Goal: Task Accomplishment & Management: Complete application form

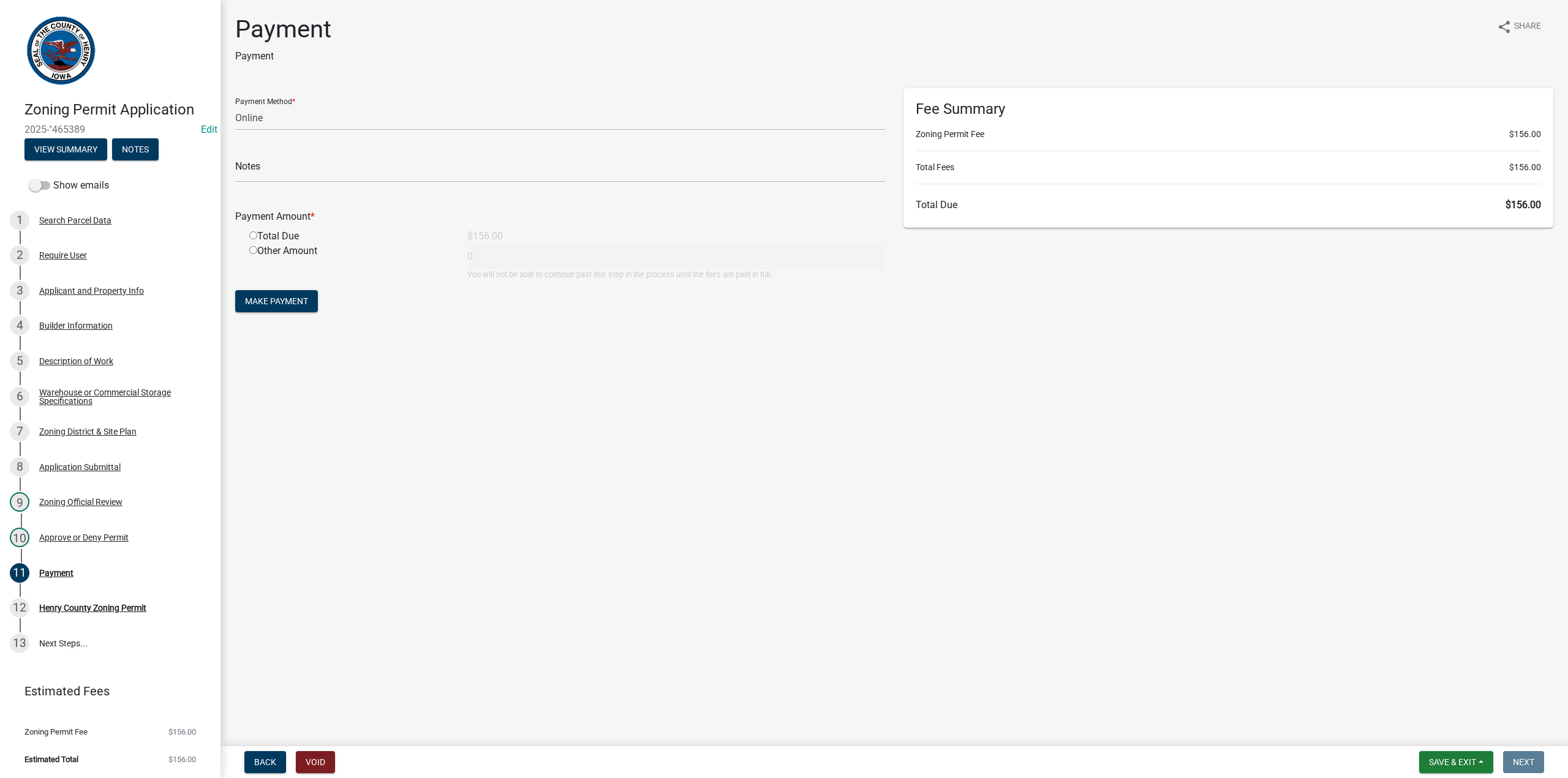
select select "3: 3"
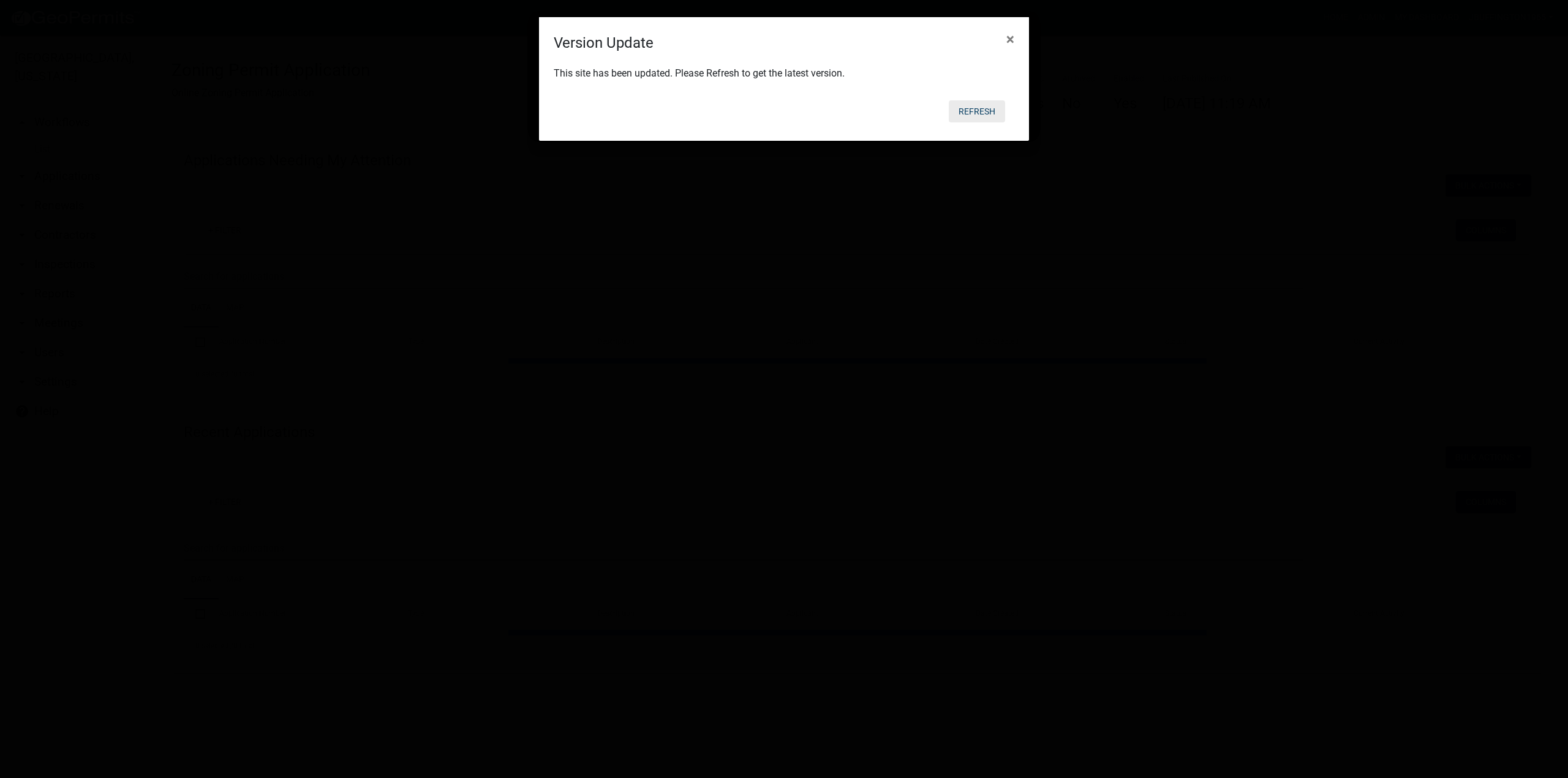
click at [976, 106] on body "Internet Explorer does NOT work with GeoPermits. Get a new browser for more sec…" at bounding box center [784, 389] width 1568 height 778
click at [1010, 38] on span "×" at bounding box center [1010, 39] width 8 height 17
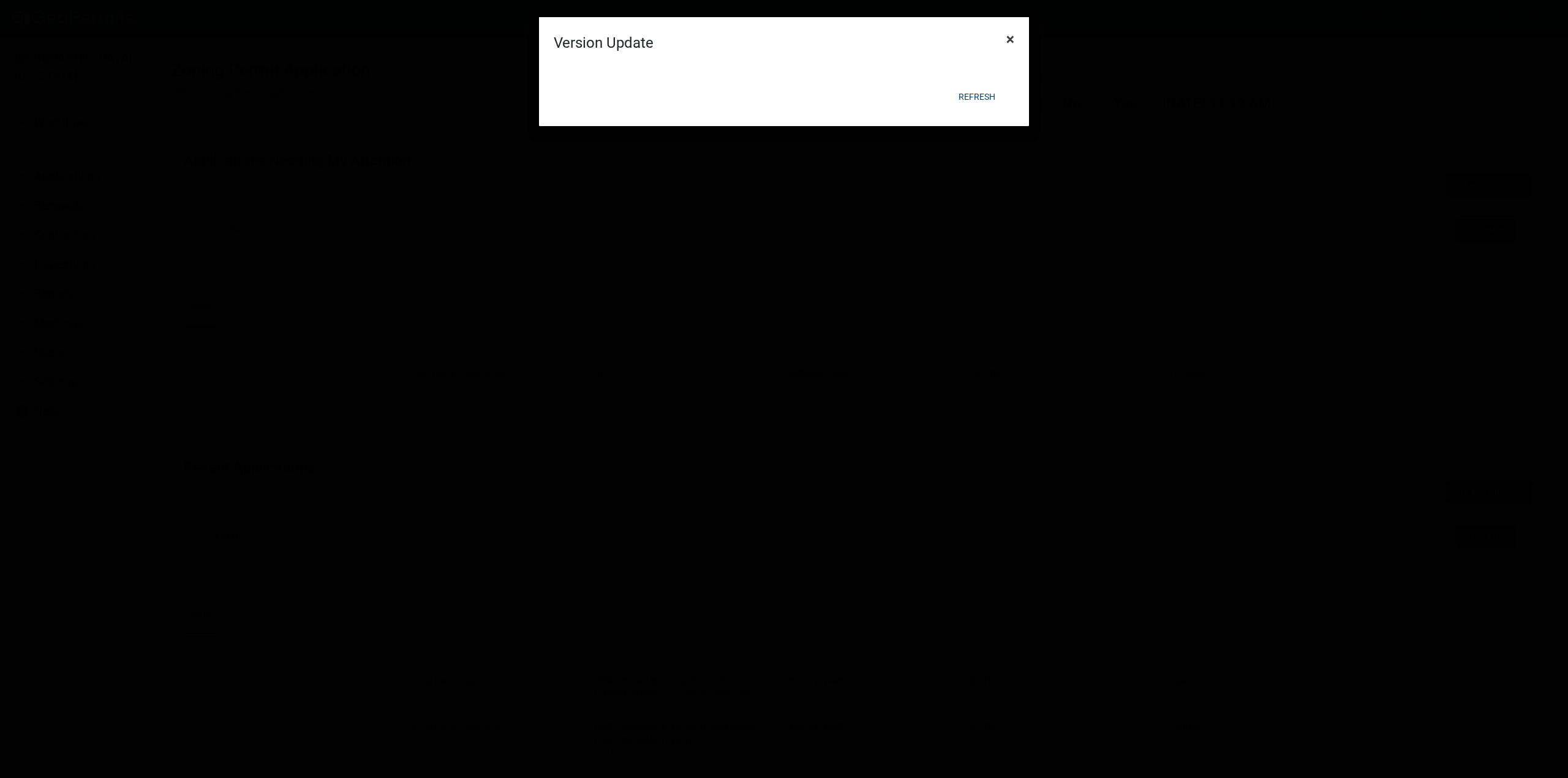
click at [1010, 38] on span "×" at bounding box center [1010, 39] width 8 height 17
click at [989, 88] on button "Refresh" at bounding box center [977, 96] width 56 height 22
click at [989, 94] on button "Refresh" at bounding box center [977, 96] width 56 height 22
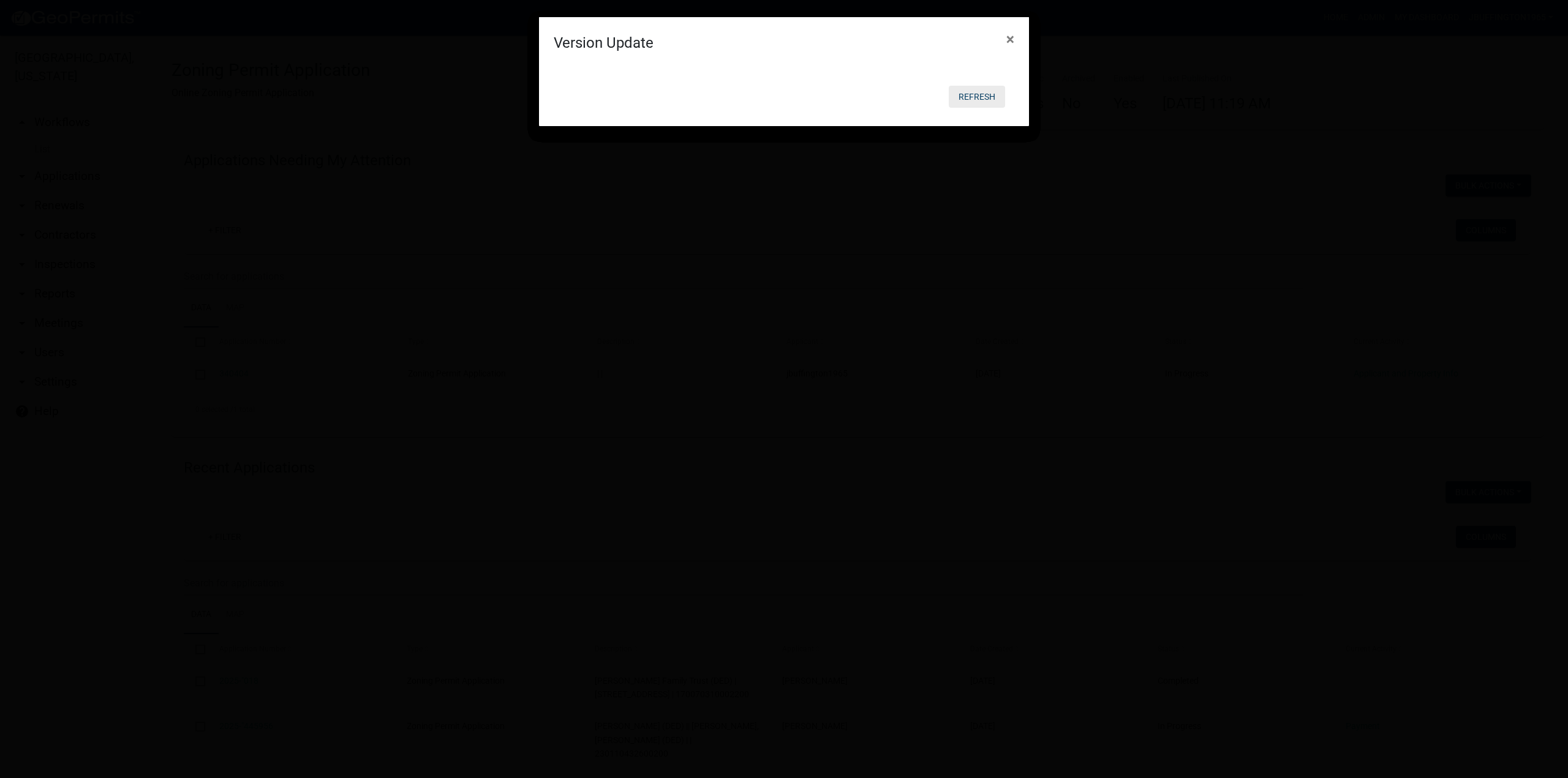
click at [989, 94] on button "Refresh" at bounding box center [977, 96] width 56 height 22
click at [982, 103] on button "Refresh" at bounding box center [977, 96] width 56 height 22
click at [982, 102] on button "Refresh" at bounding box center [977, 96] width 56 height 22
click at [980, 100] on button "Refresh" at bounding box center [977, 96] width 56 height 22
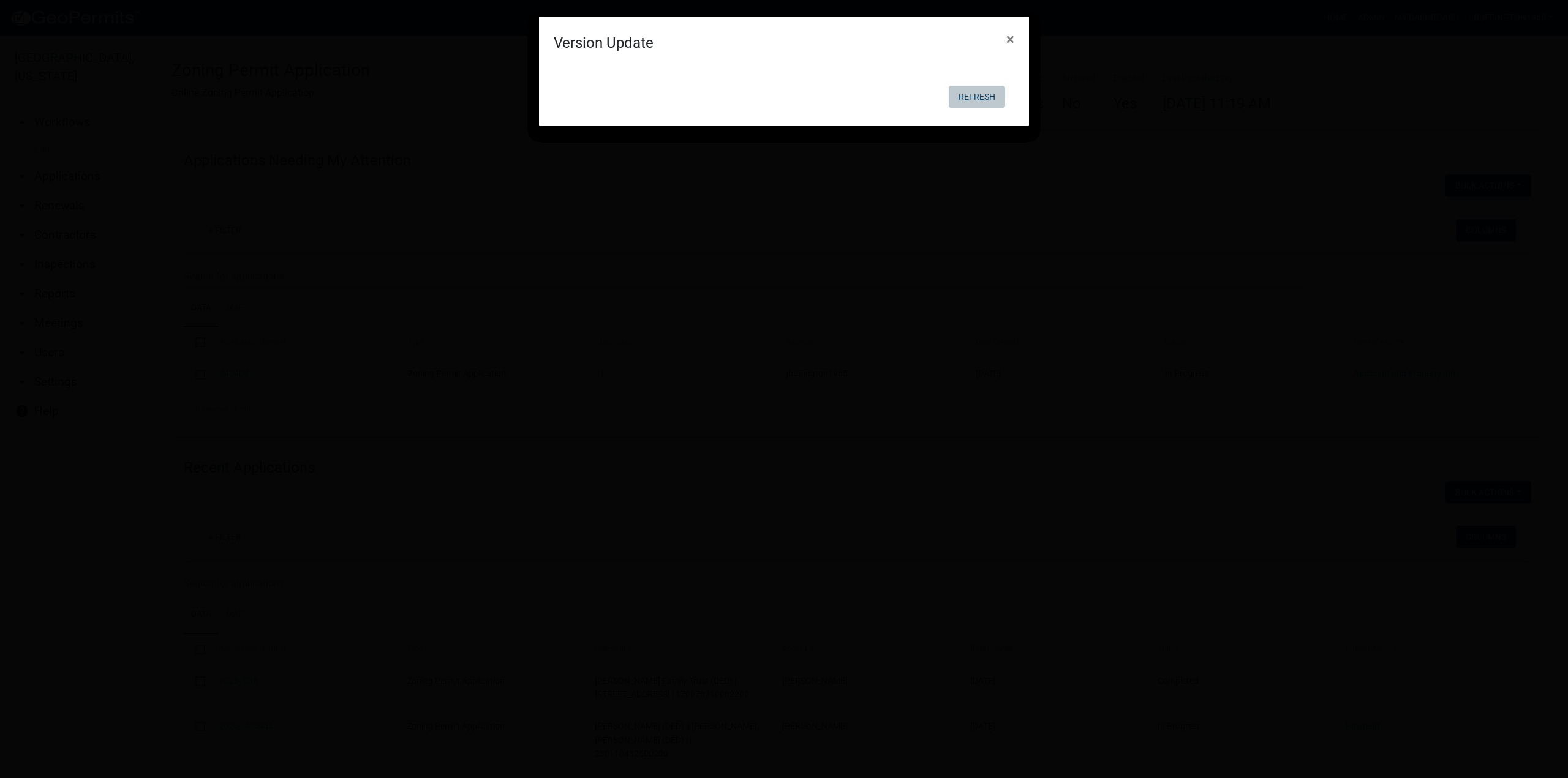
click at [979, 99] on button "Refresh" at bounding box center [977, 96] width 56 height 22
click at [979, 98] on button "Refresh" at bounding box center [977, 96] width 56 height 22
click at [980, 94] on button "Refresh" at bounding box center [977, 96] width 56 height 22
click at [979, 94] on button "Refresh" at bounding box center [977, 96] width 56 height 22
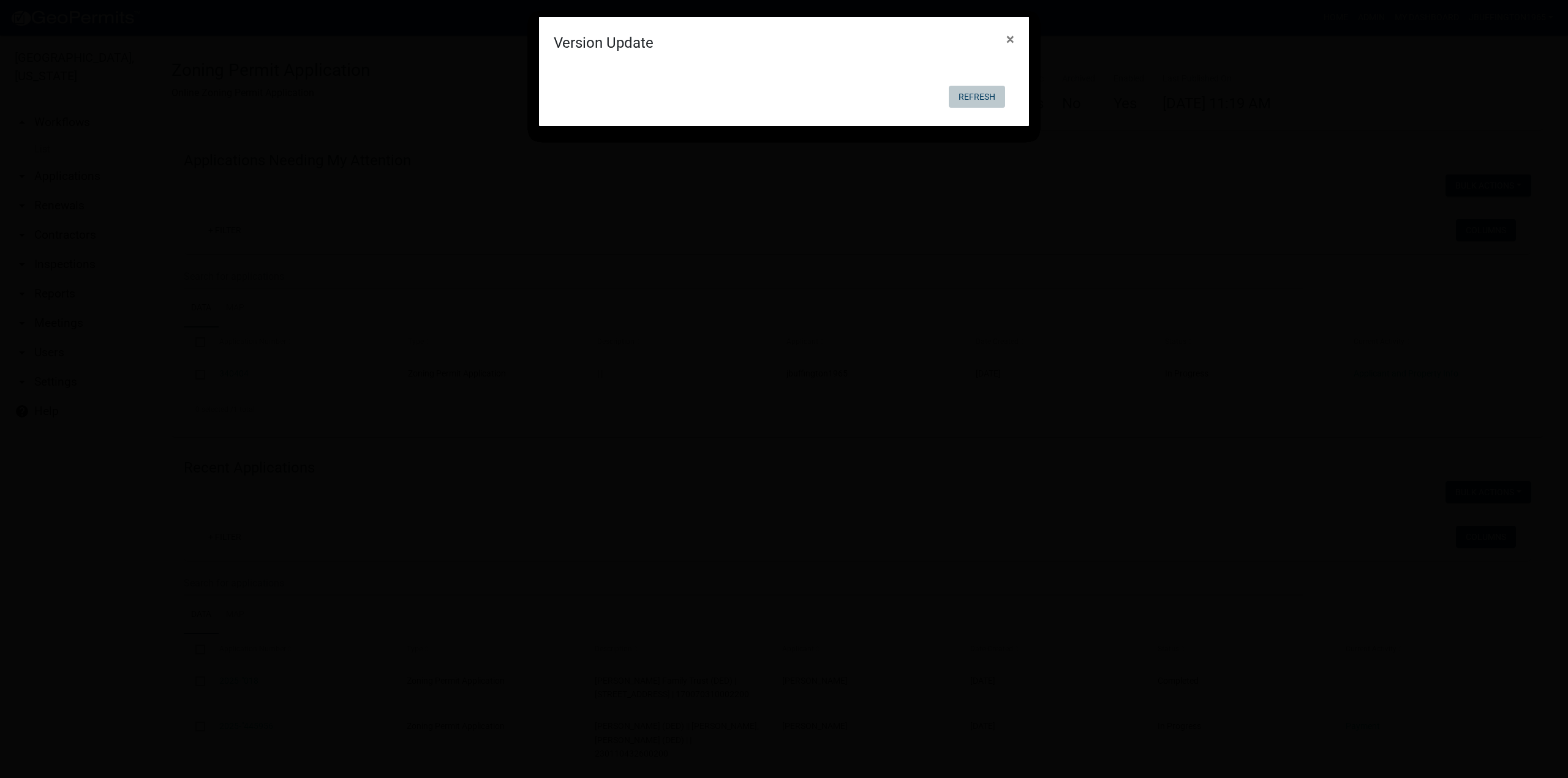
click at [979, 94] on button "Refresh" at bounding box center [977, 96] width 56 height 22
click at [1010, 42] on span "×" at bounding box center [1010, 39] width 8 height 17
click at [1010, 43] on span "×" at bounding box center [1010, 39] width 8 height 17
click at [1010, 43] on div at bounding box center [784, 37] width 490 height 27
click at [1010, 43] on span "×" at bounding box center [1010, 39] width 8 height 17
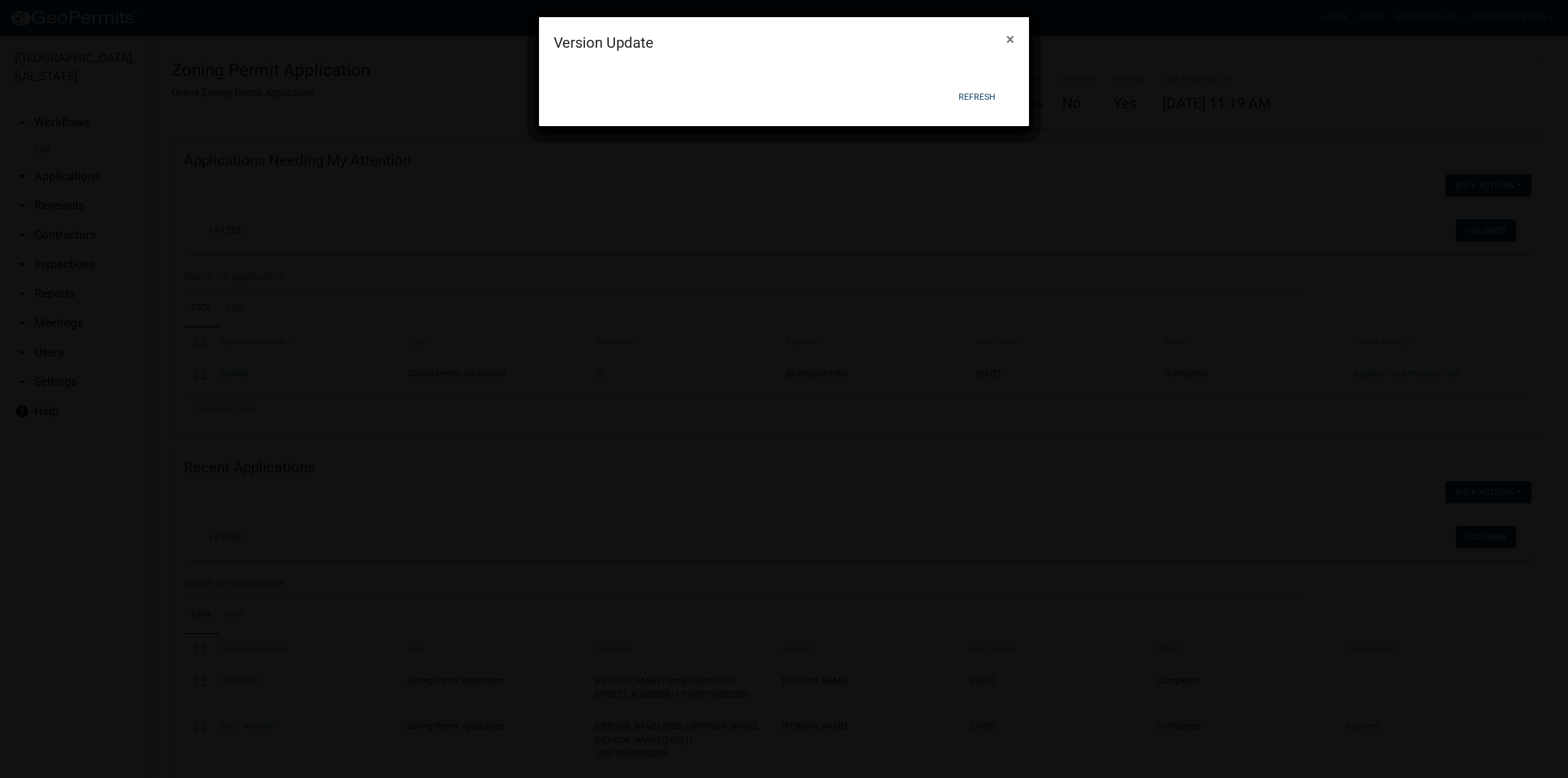
click at [1010, 43] on div at bounding box center [784, 37] width 490 height 27
click at [1010, 43] on span "×" at bounding box center [1010, 39] width 8 height 17
click at [1010, 43] on div at bounding box center [784, 37] width 490 height 27
click at [1010, 42] on span "×" at bounding box center [1010, 39] width 8 height 17
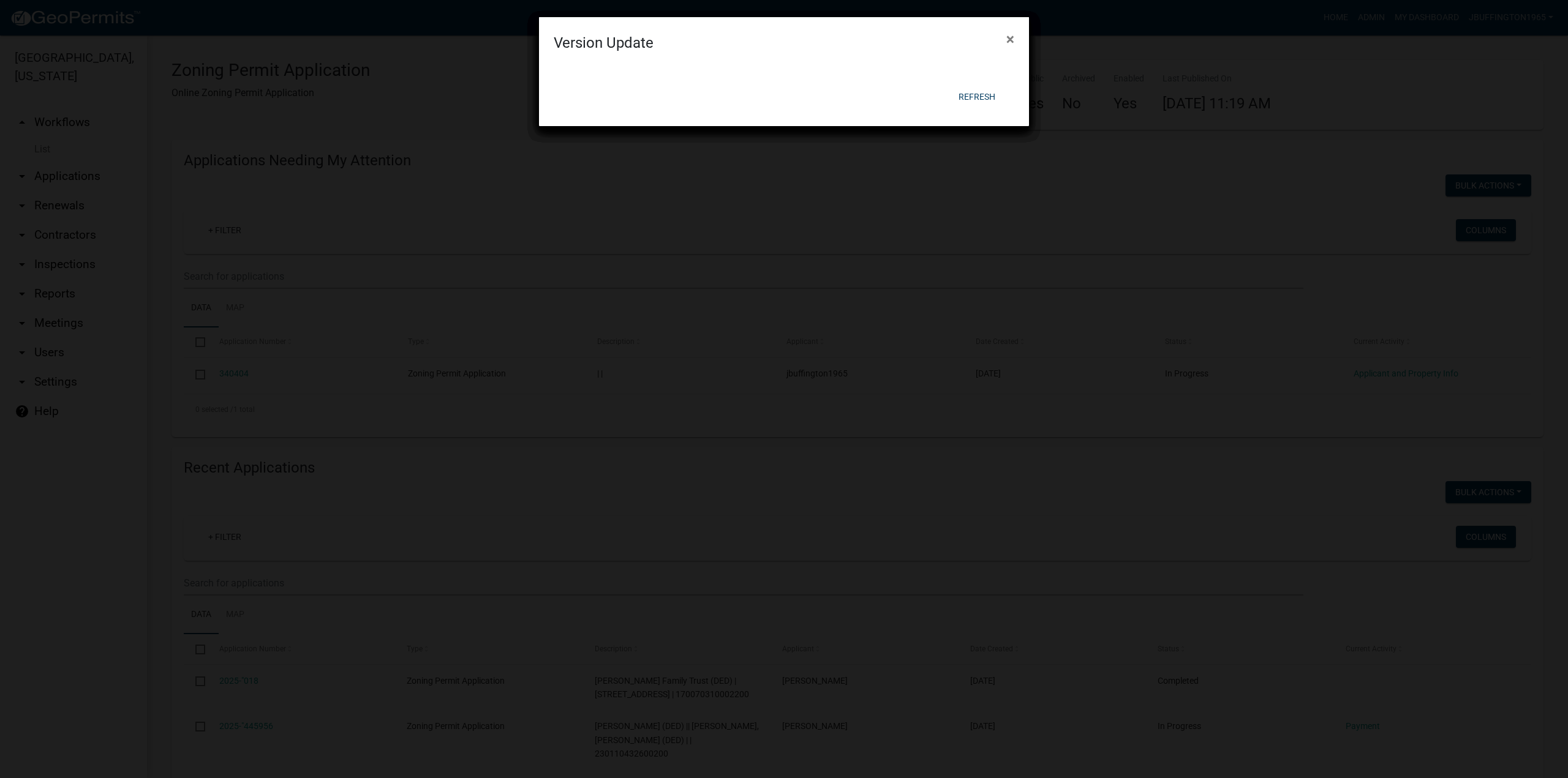
click at [1010, 42] on div at bounding box center [784, 37] width 490 height 27
click at [1010, 42] on span "×" at bounding box center [1010, 39] width 8 height 17
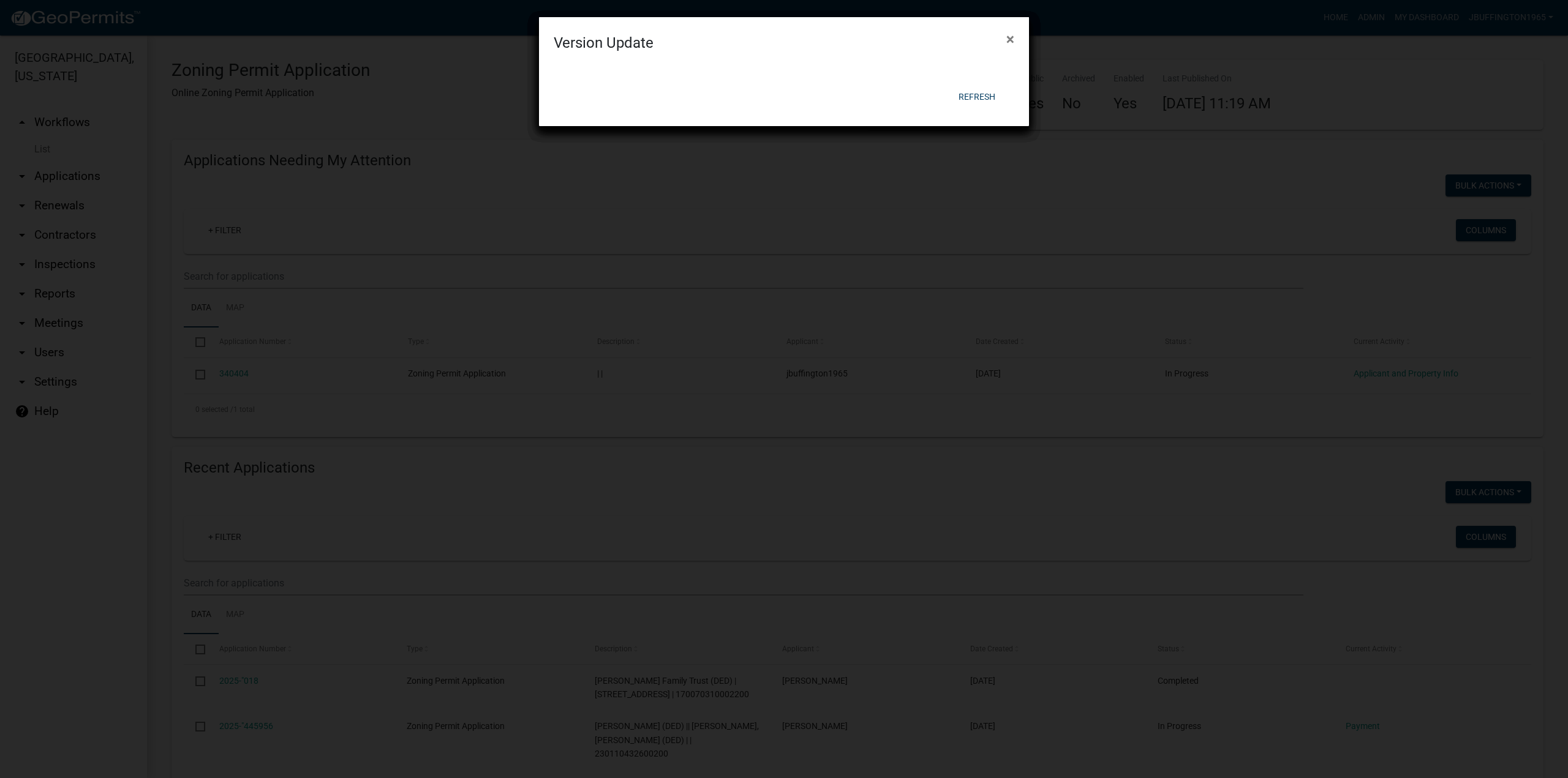
click at [1010, 42] on form "Version Update × Refresh" at bounding box center [784, 35] width 490 height 98
click at [1010, 42] on span "×" at bounding box center [1010, 39] width 8 height 17
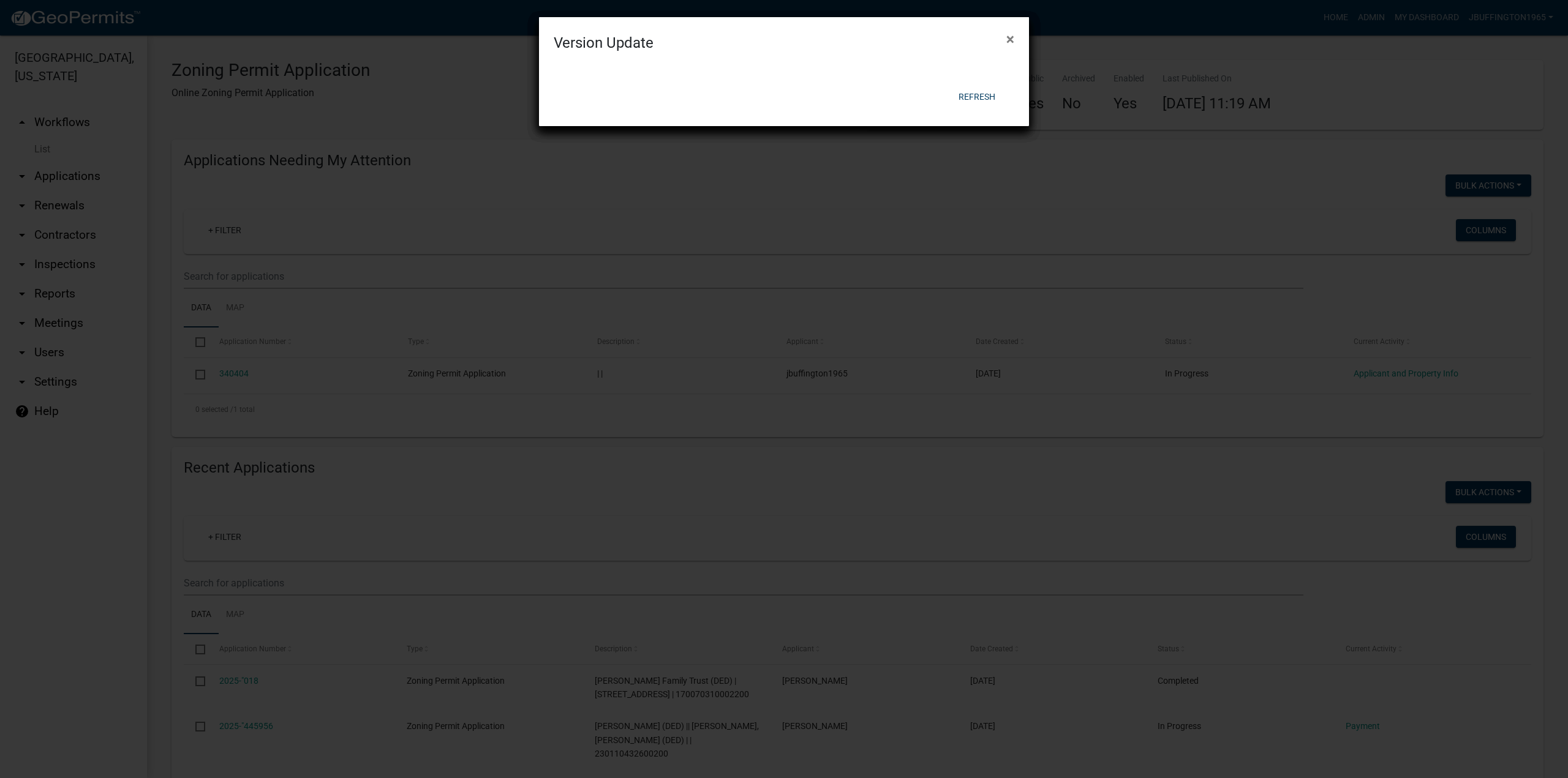
click at [1010, 42] on div at bounding box center [784, 37] width 490 height 27
click at [1010, 42] on span "×" at bounding box center [1010, 39] width 8 height 17
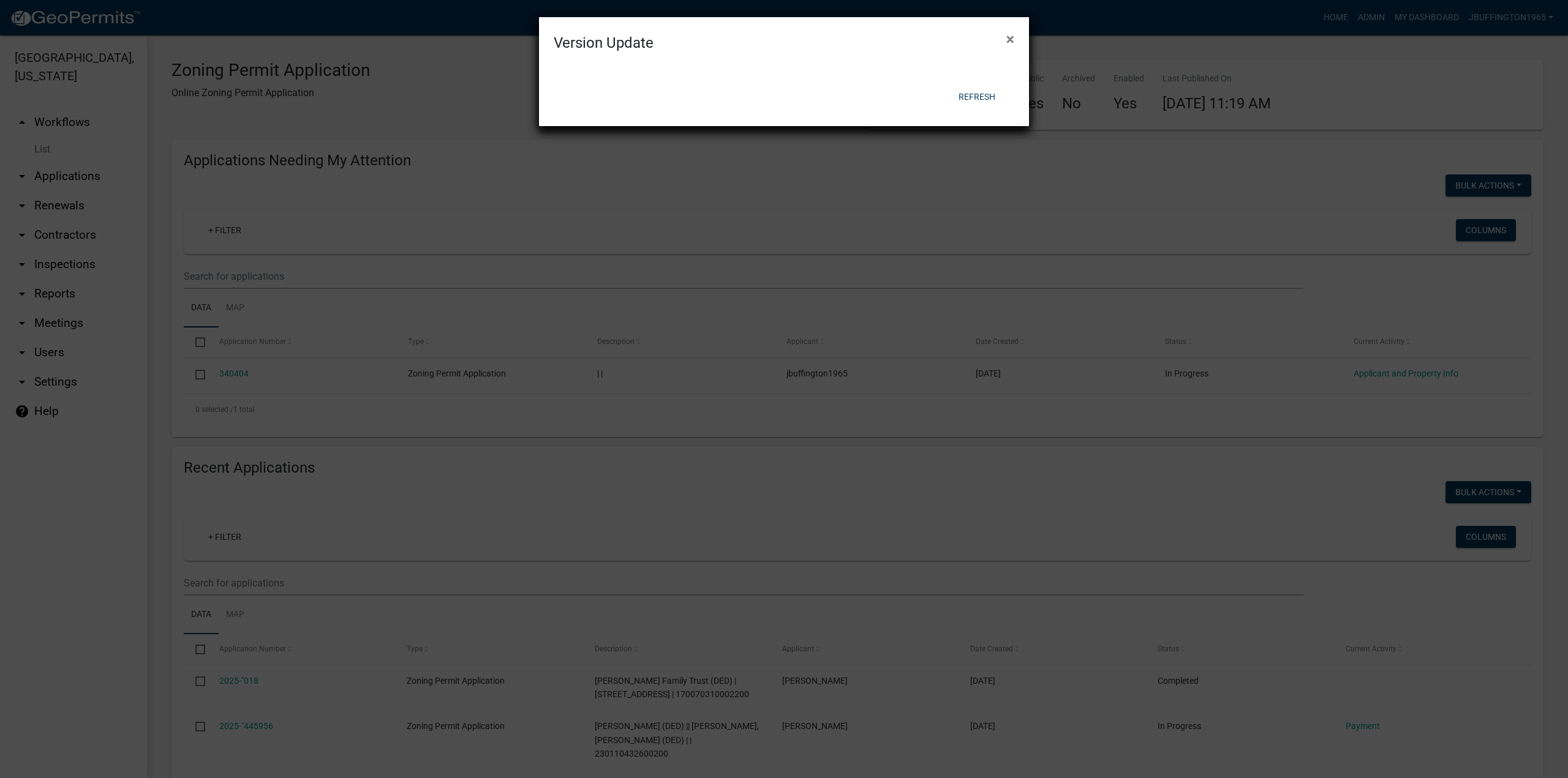
click at [1010, 42] on div at bounding box center [784, 37] width 490 height 27
click at [1010, 42] on span "×" at bounding box center [1010, 39] width 8 height 17
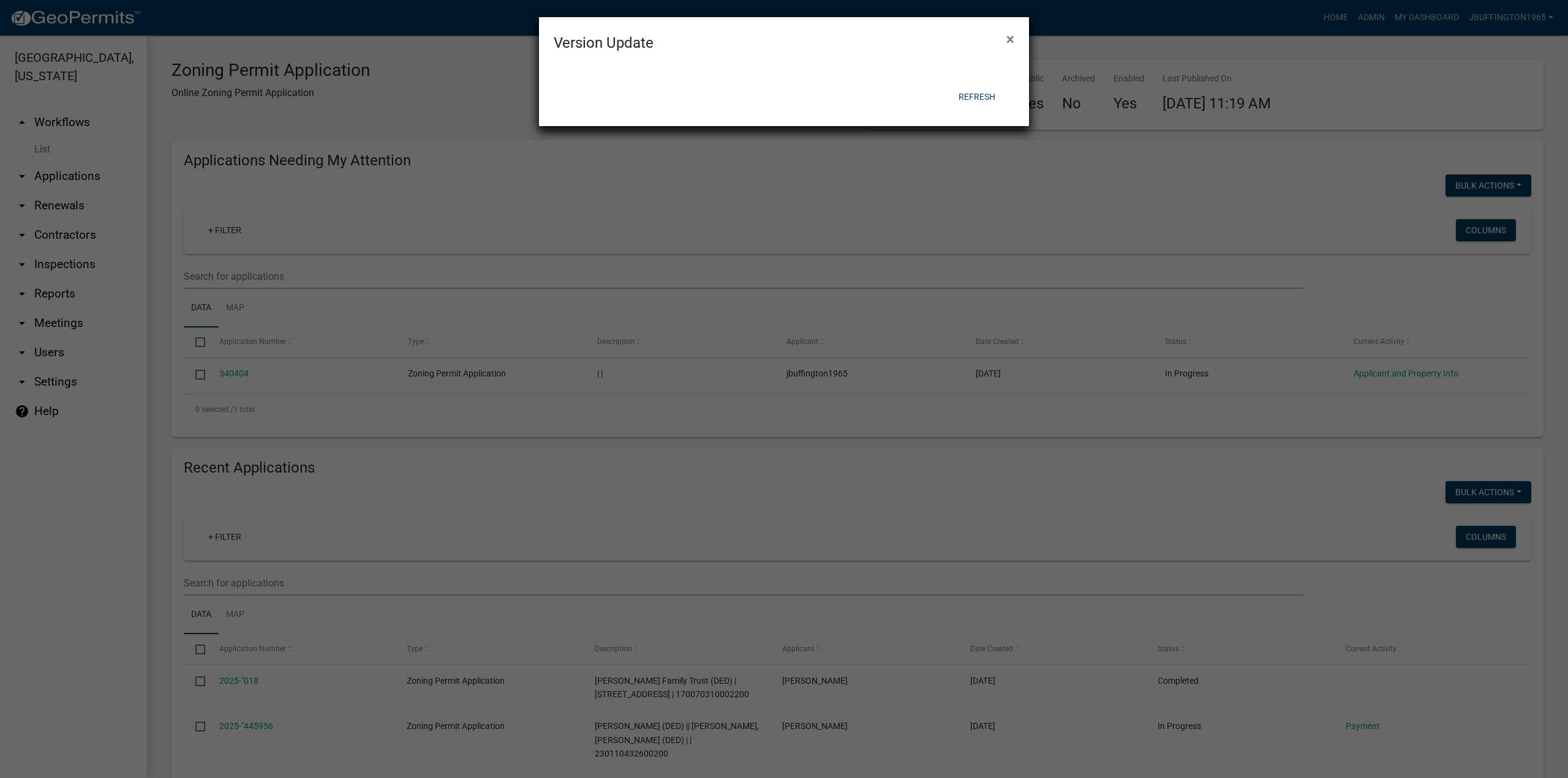
click at [1010, 42] on div at bounding box center [784, 37] width 490 height 27
click at [1010, 42] on span "×" at bounding box center [1010, 39] width 8 height 17
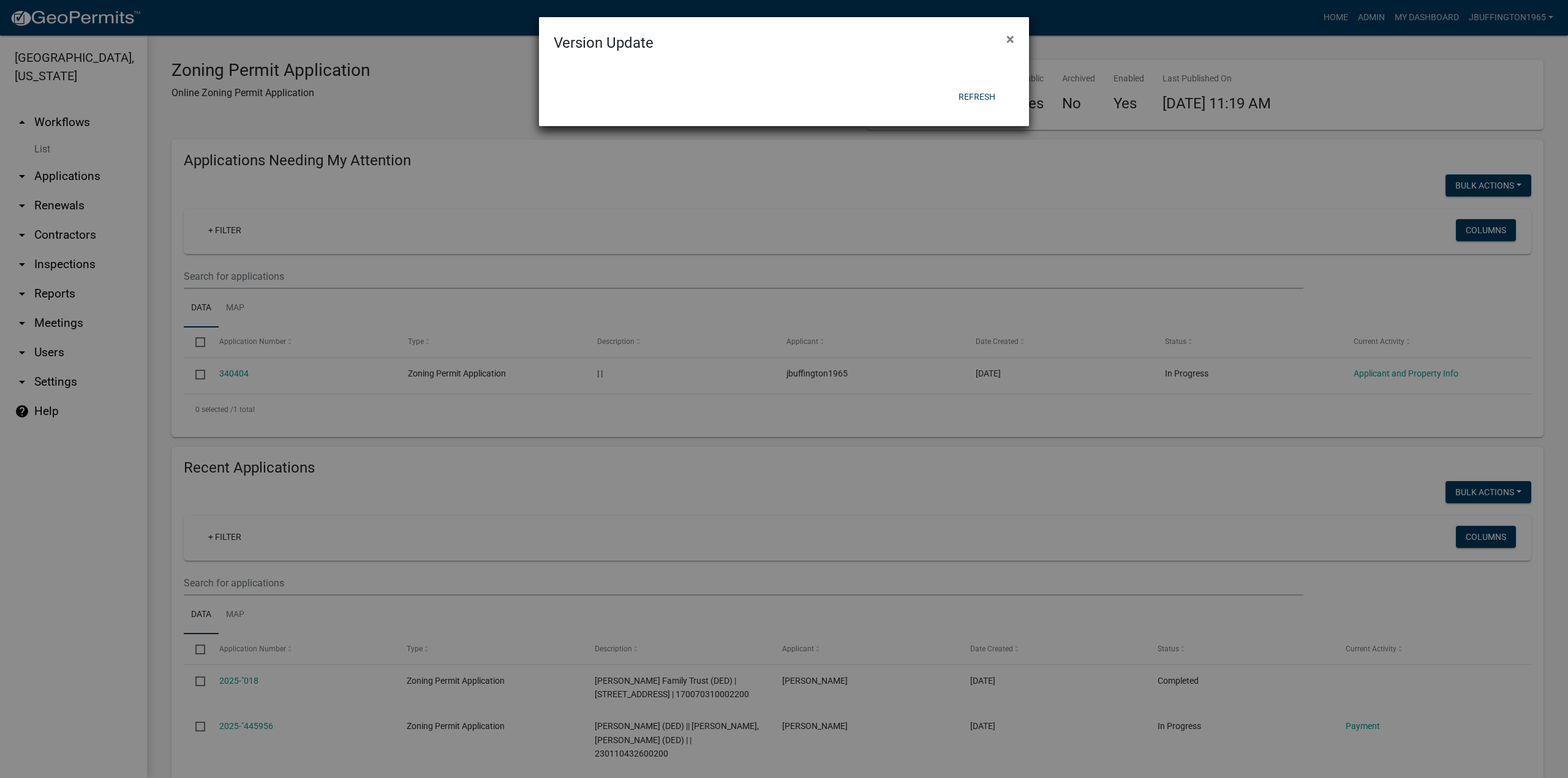
click at [1010, 42] on div at bounding box center [784, 37] width 490 height 27
click at [1010, 42] on span "×" at bounding box center [1010, 39] width 8 height 17
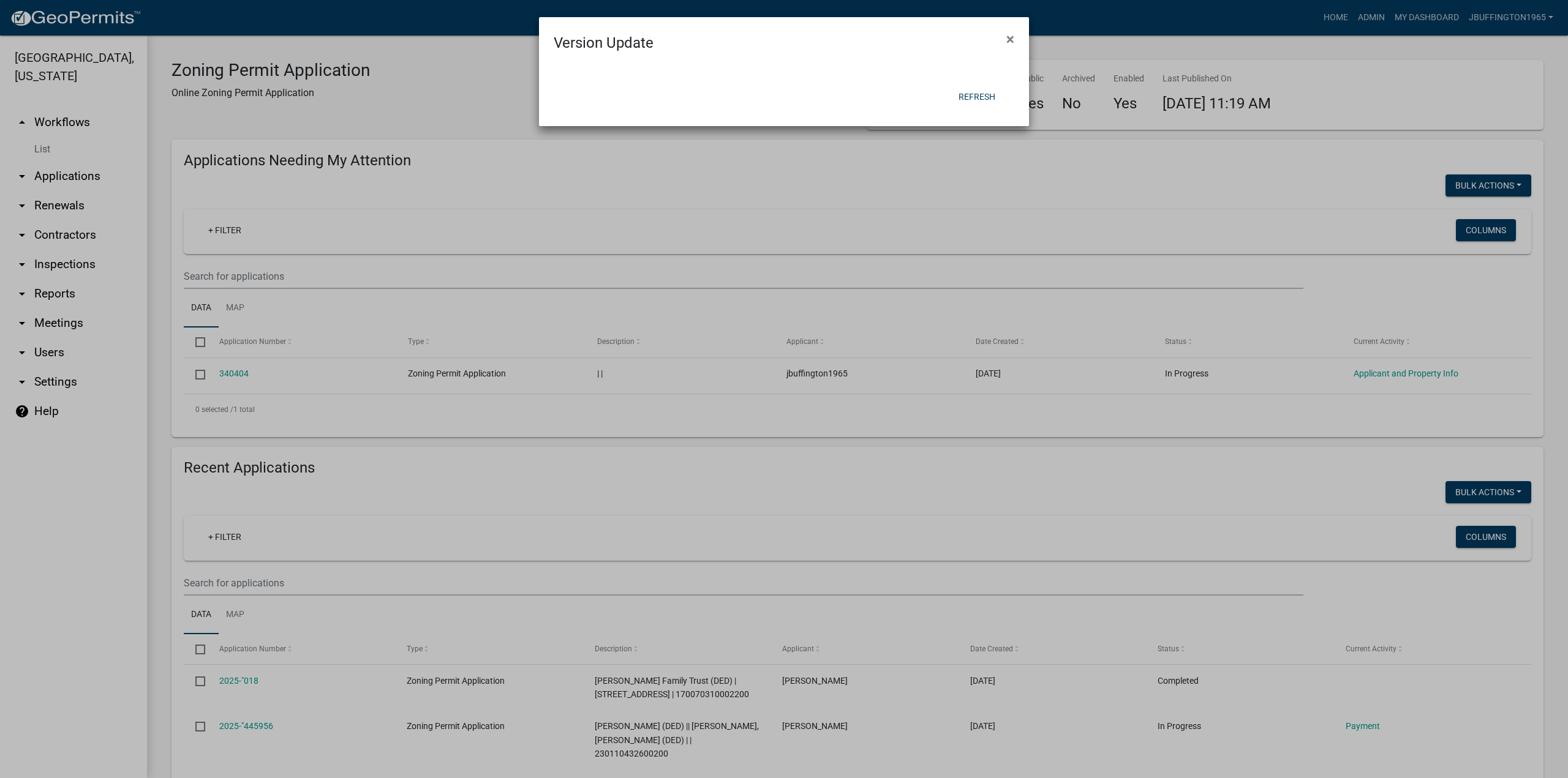
click at [1010, 42] on div at bounding box center [784, 37] width 490 height 27
click at [1010, 42] on span "×" at bounding box center [1010, 39] width 8 height 17
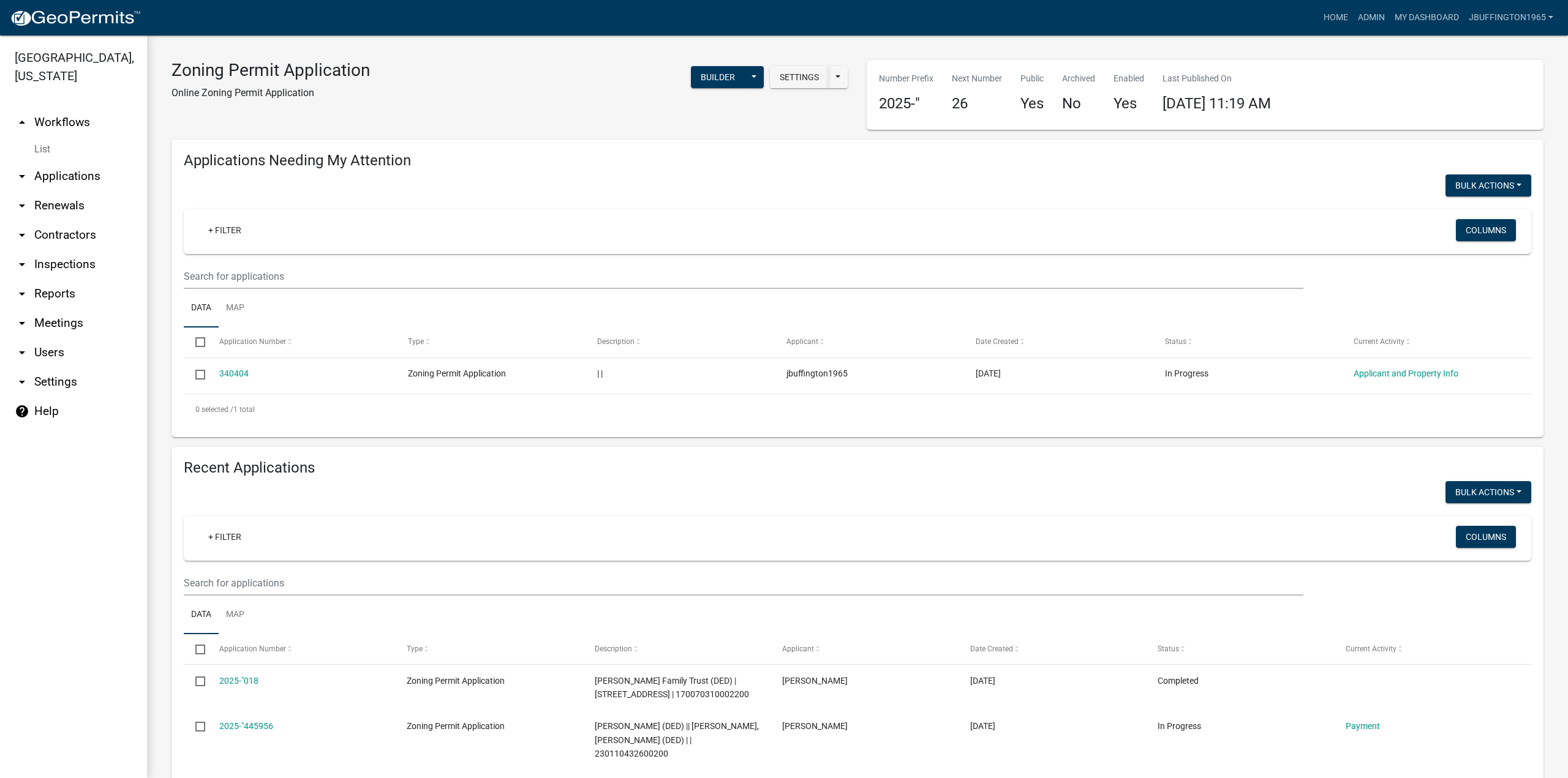
click at [1010, 42] on div at bounding box center [784, 37] width 490 height 27
click at [1361, 18] on link "Admin" at bounding box center [1371, 18] width 37 height 24
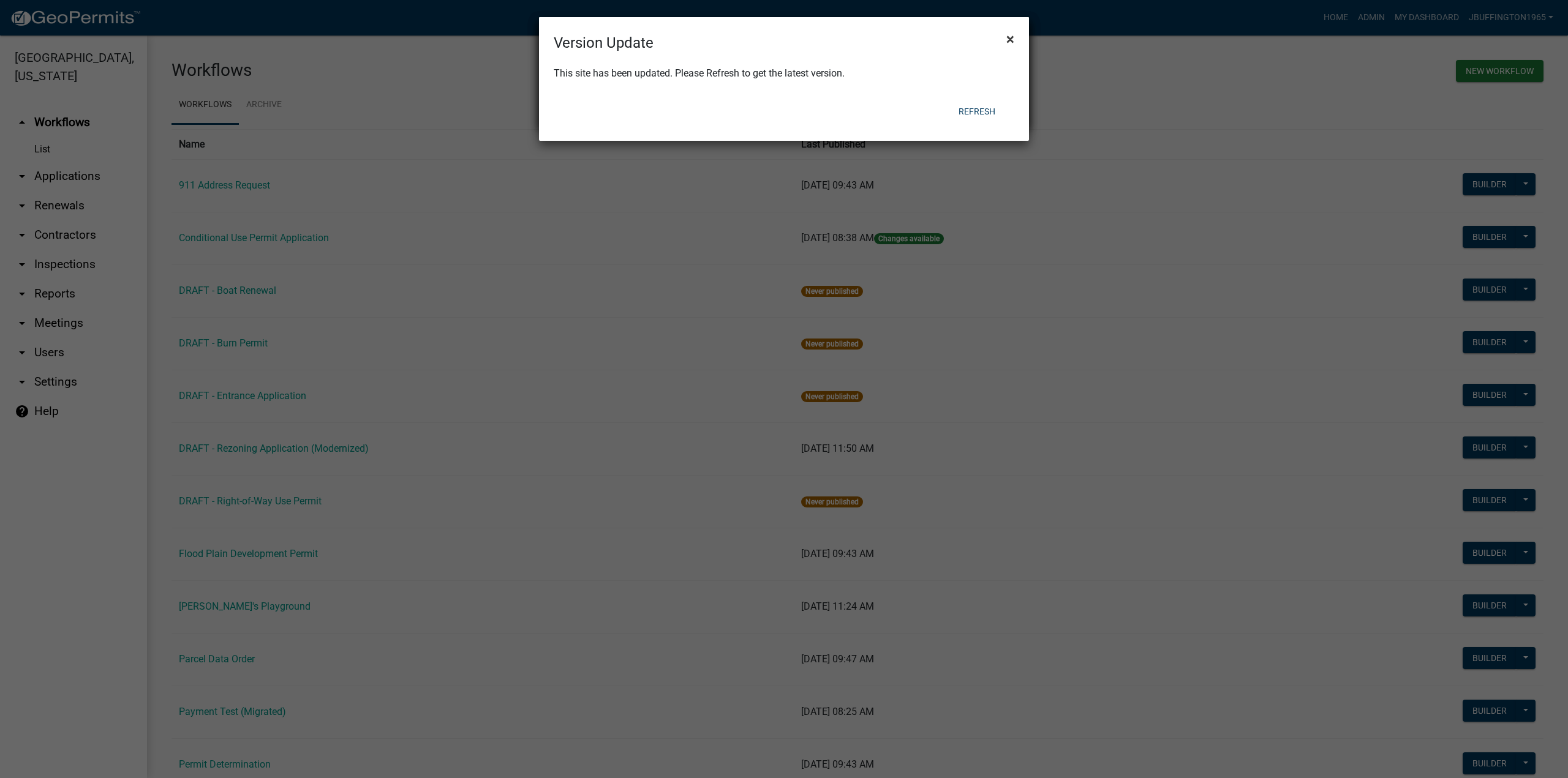
click at [1011, 42] on span "×" at bounding box center [1010, 39] width 8 height 17
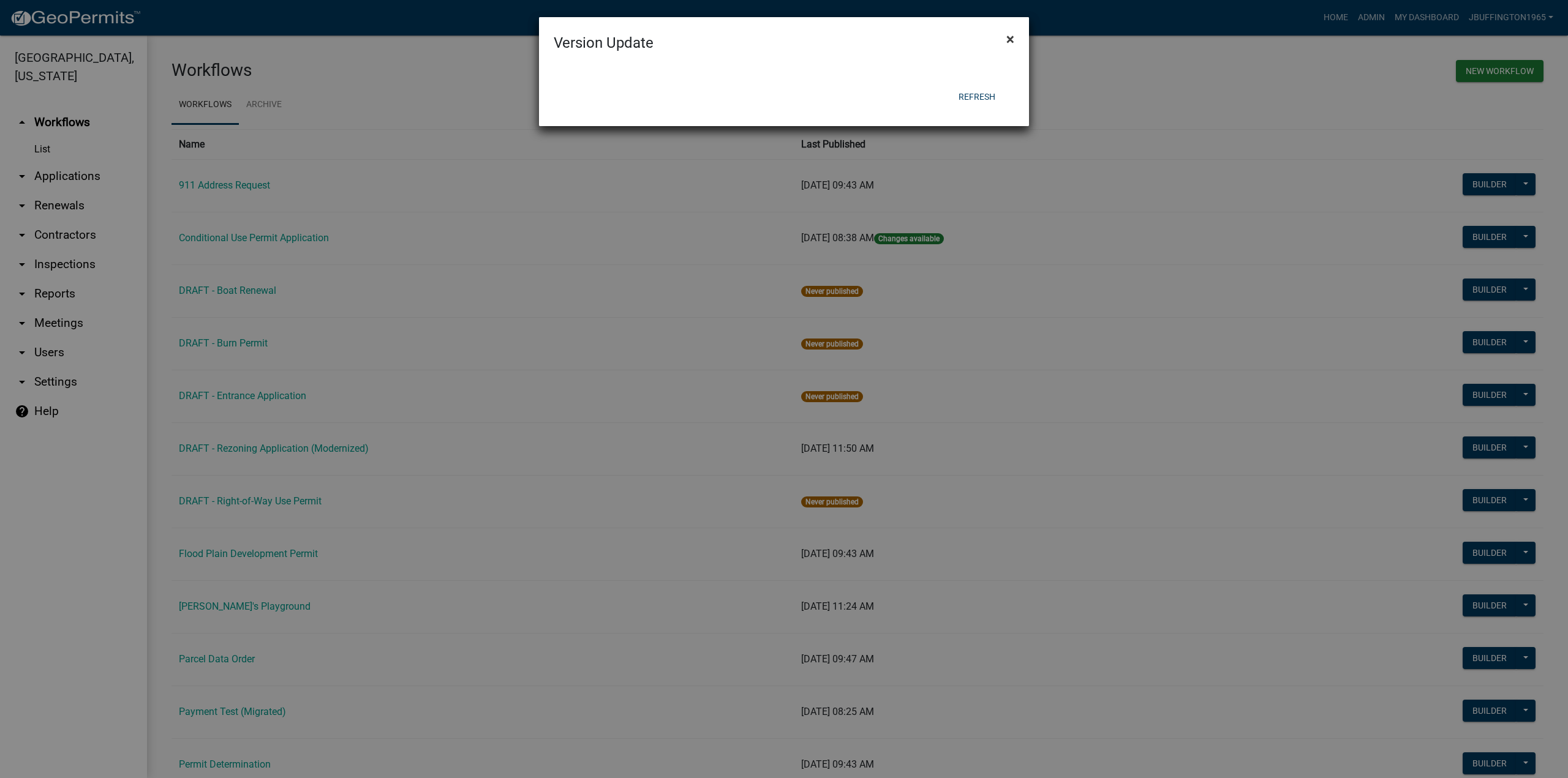
click at [1011, 42] on span "×" at bounding box center [1010, 39] width 8 height 17
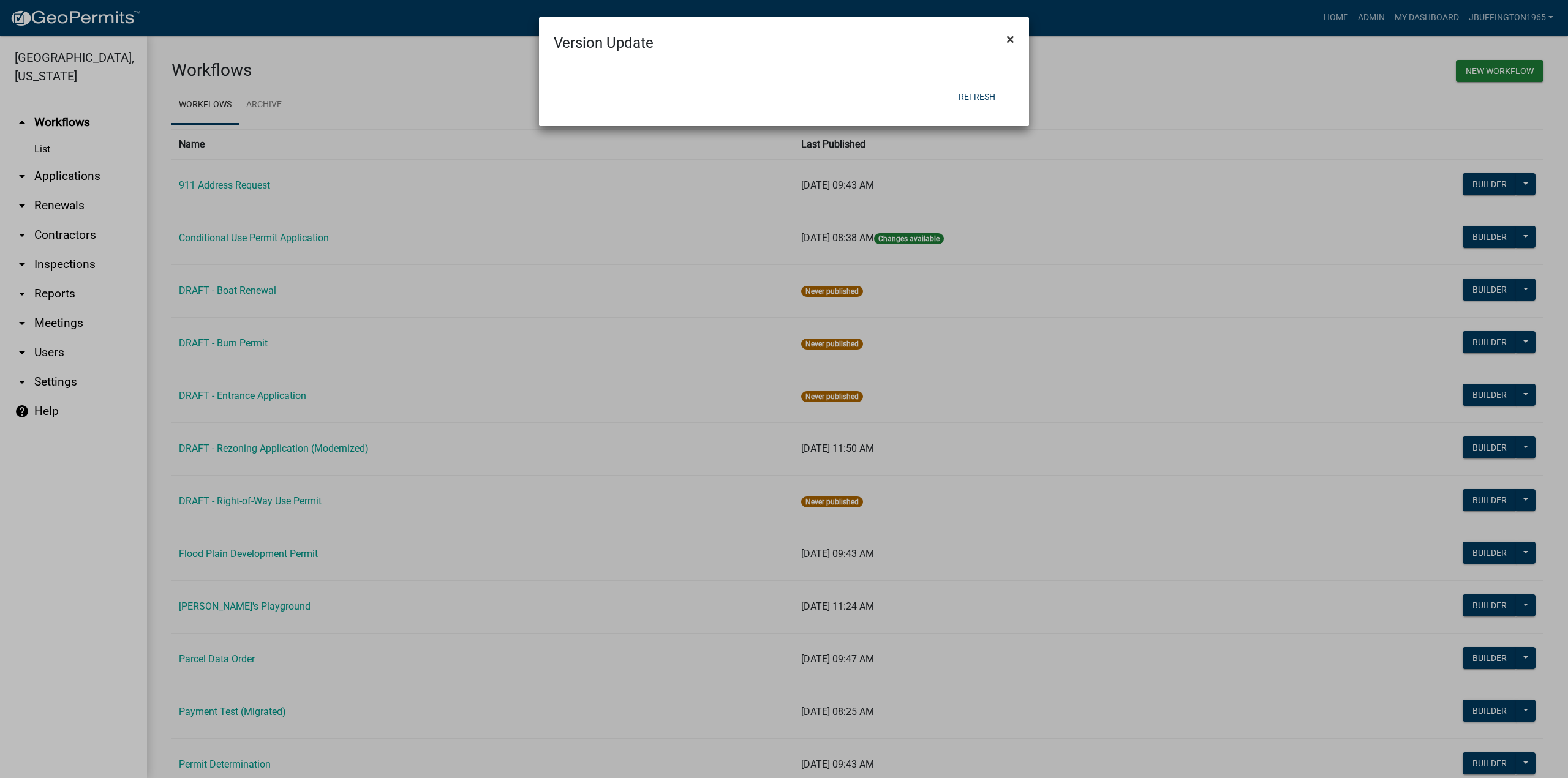
click at [1011, 40] on span "×" at bounding box center [1010, 39] width 8 height 17
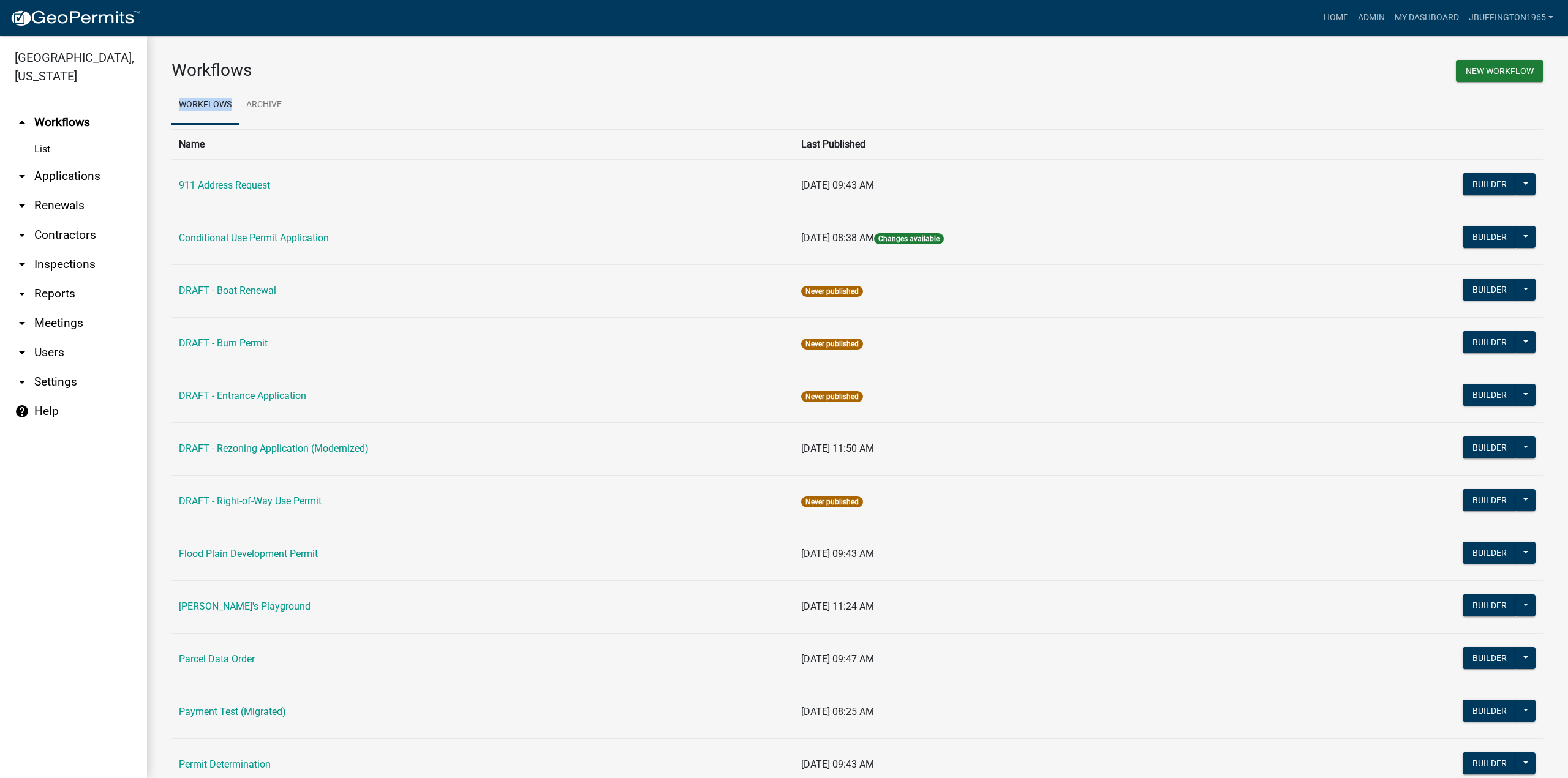
click at [1011, 40] on div "Workflows New Workflow Workflows Archive Name Last Published 911 Address Reques…" at bounding box center [858, 588] width 1421 height 1106
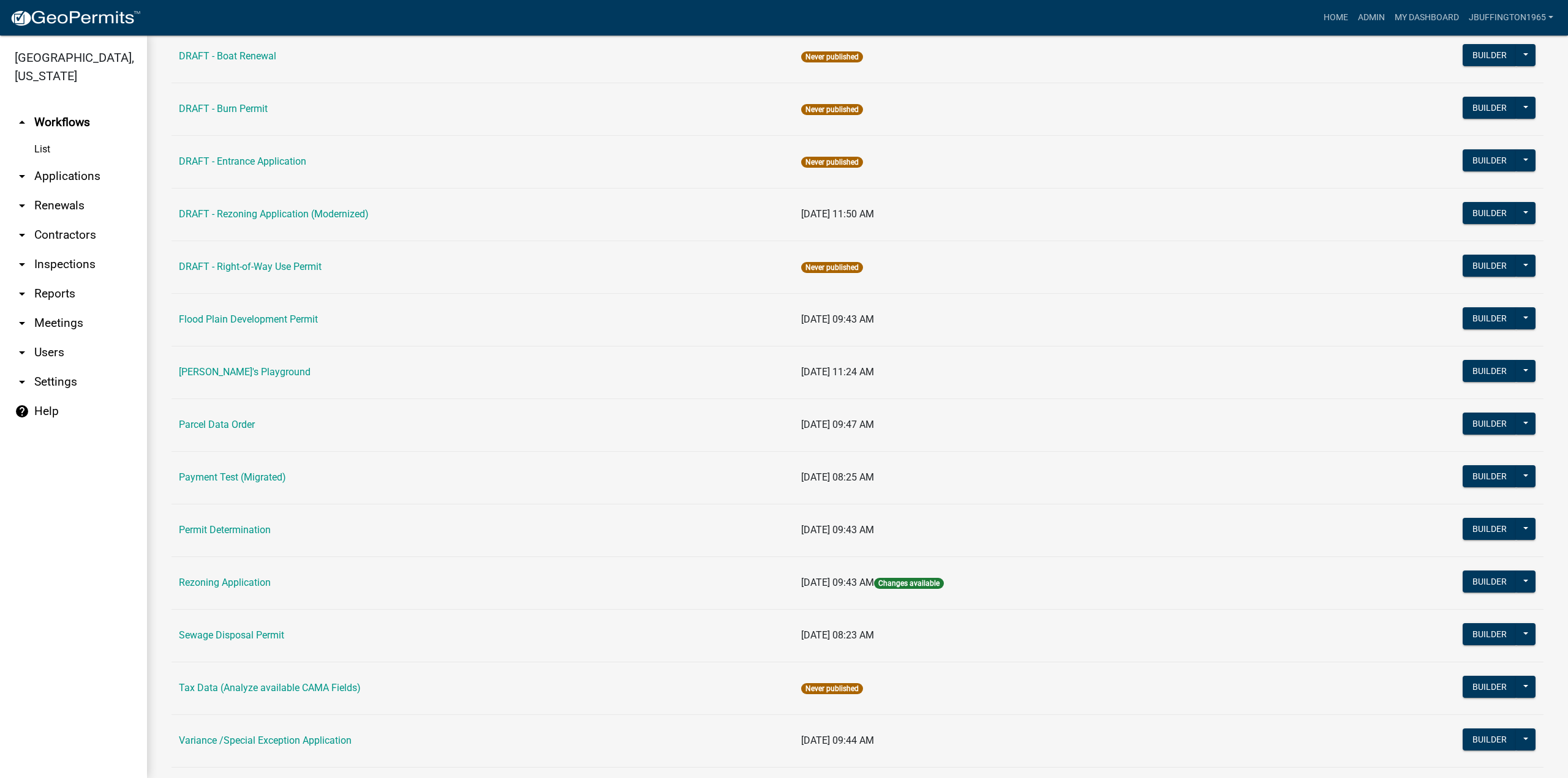
scroll to position [359, 0]
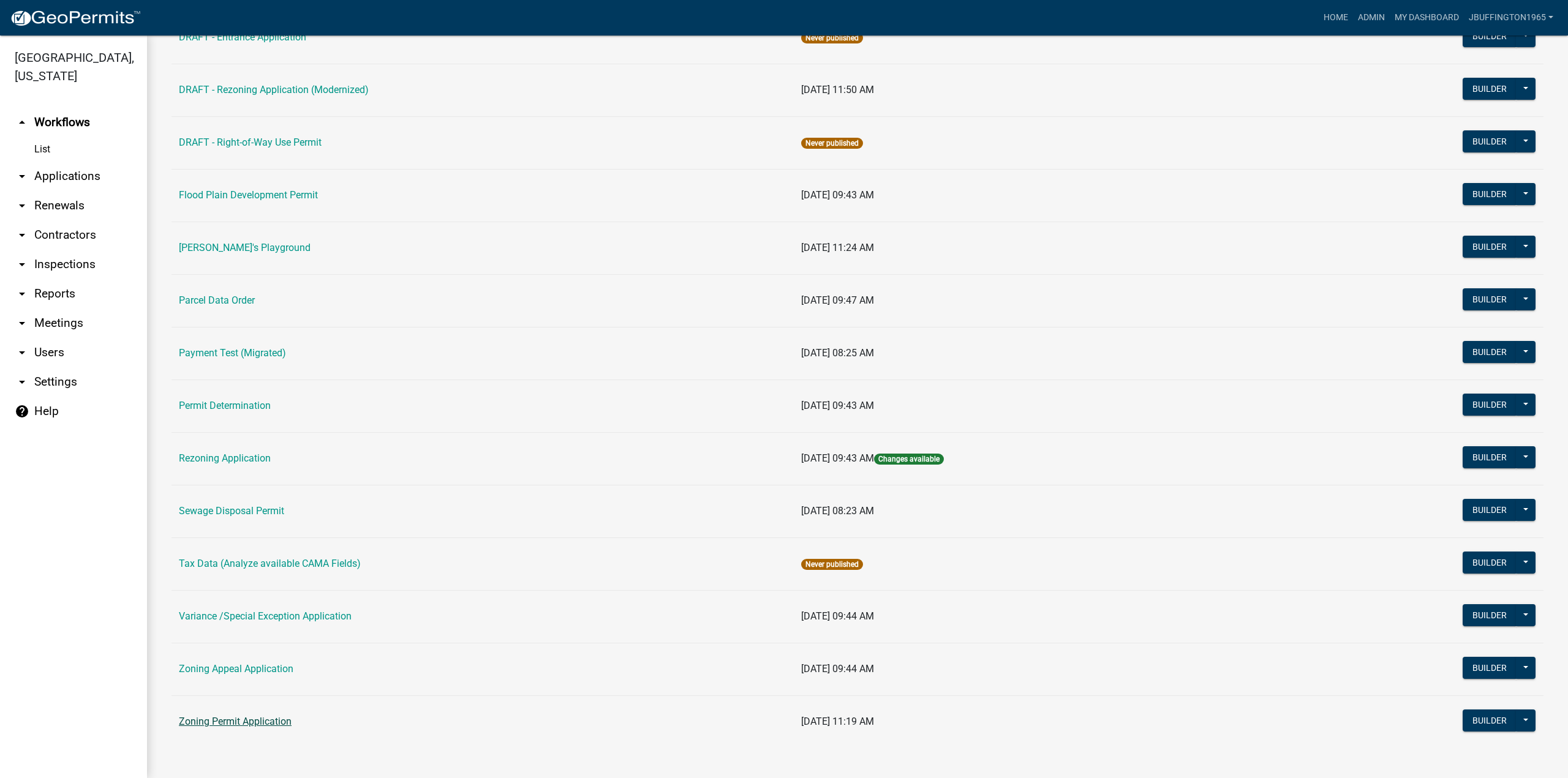
click at [256, 719] on link "Zoning Permit Application" at bounding box center [235, 722] width 112 height 11
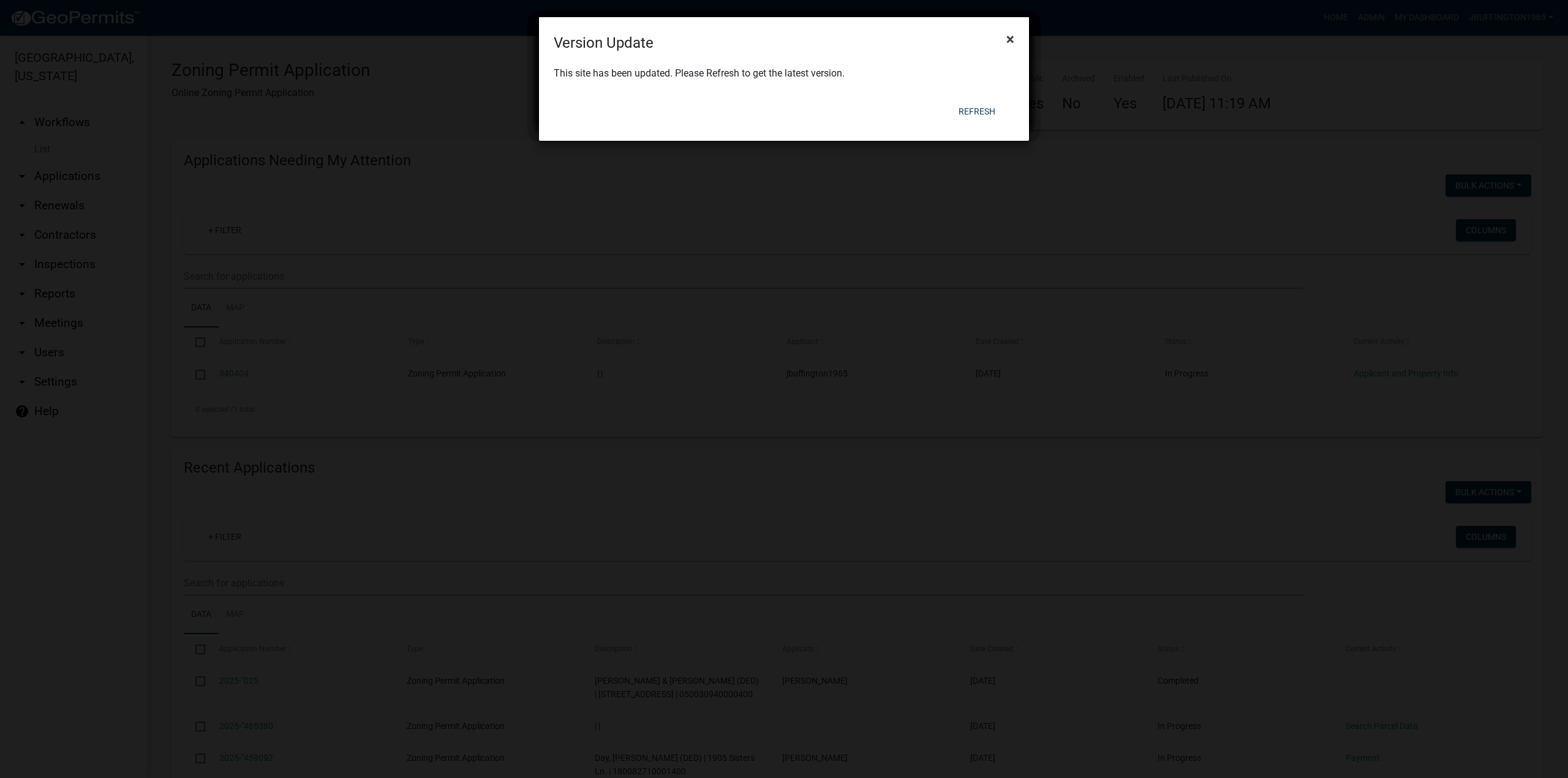
click at [1009, 38] on span "×" at bounding box center [1010, 39] width 8 height 17
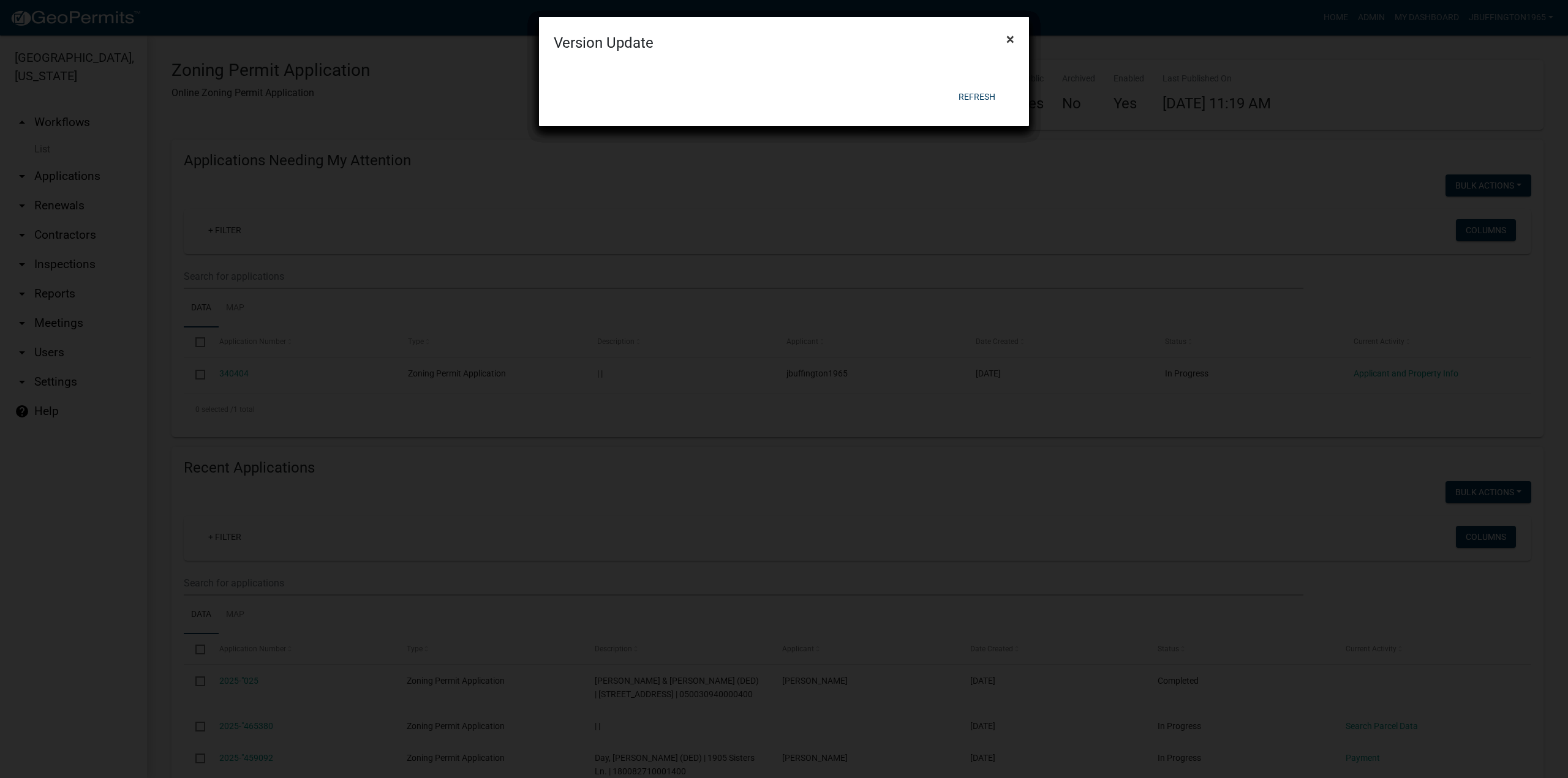
click at [1009, 38] on span "×" at bounding box center [1010, 39] width 8 height 17
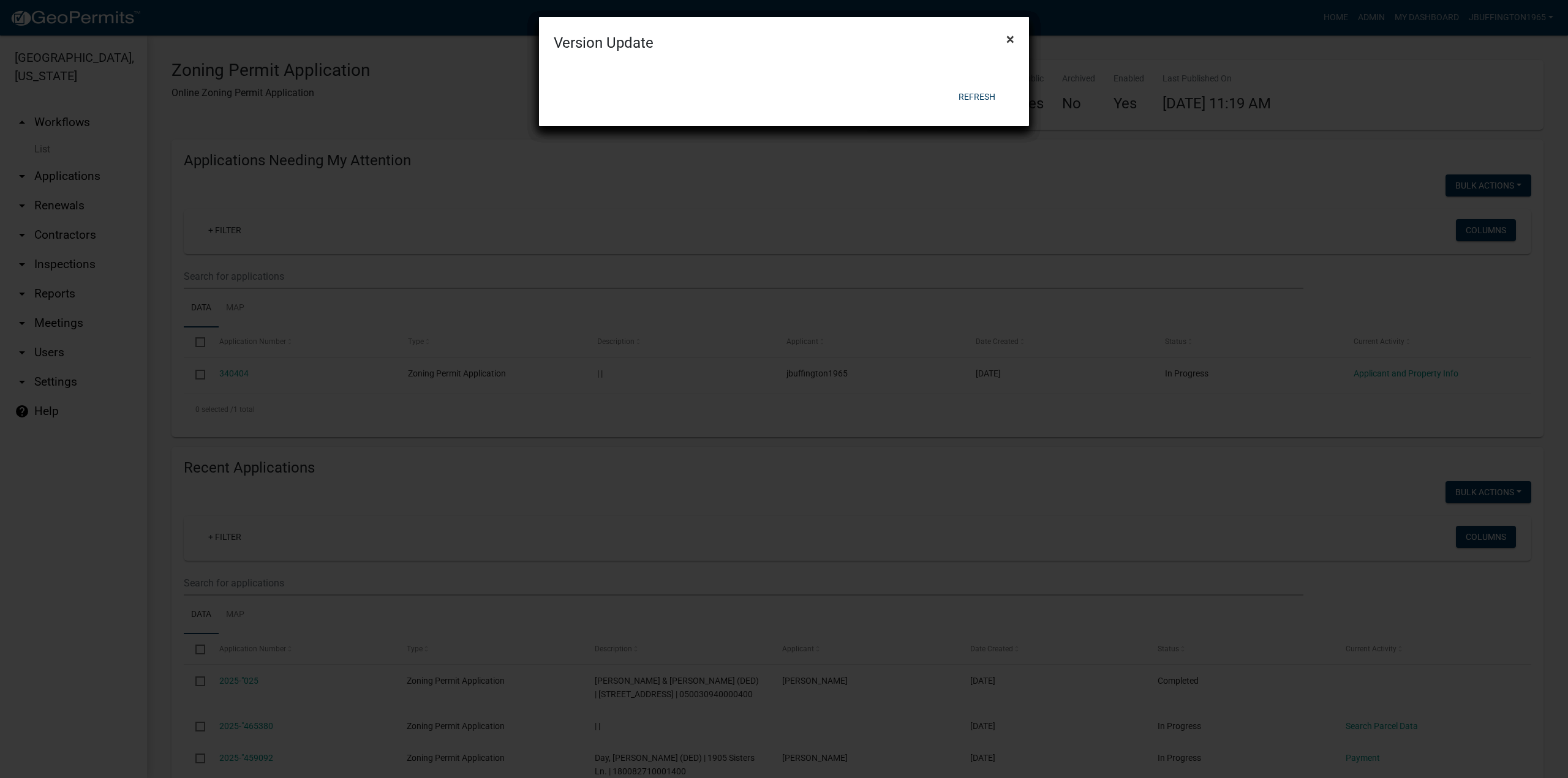
click at [1009, 38] on span "×" at bounding box center [1010, 39] width 8 height 17
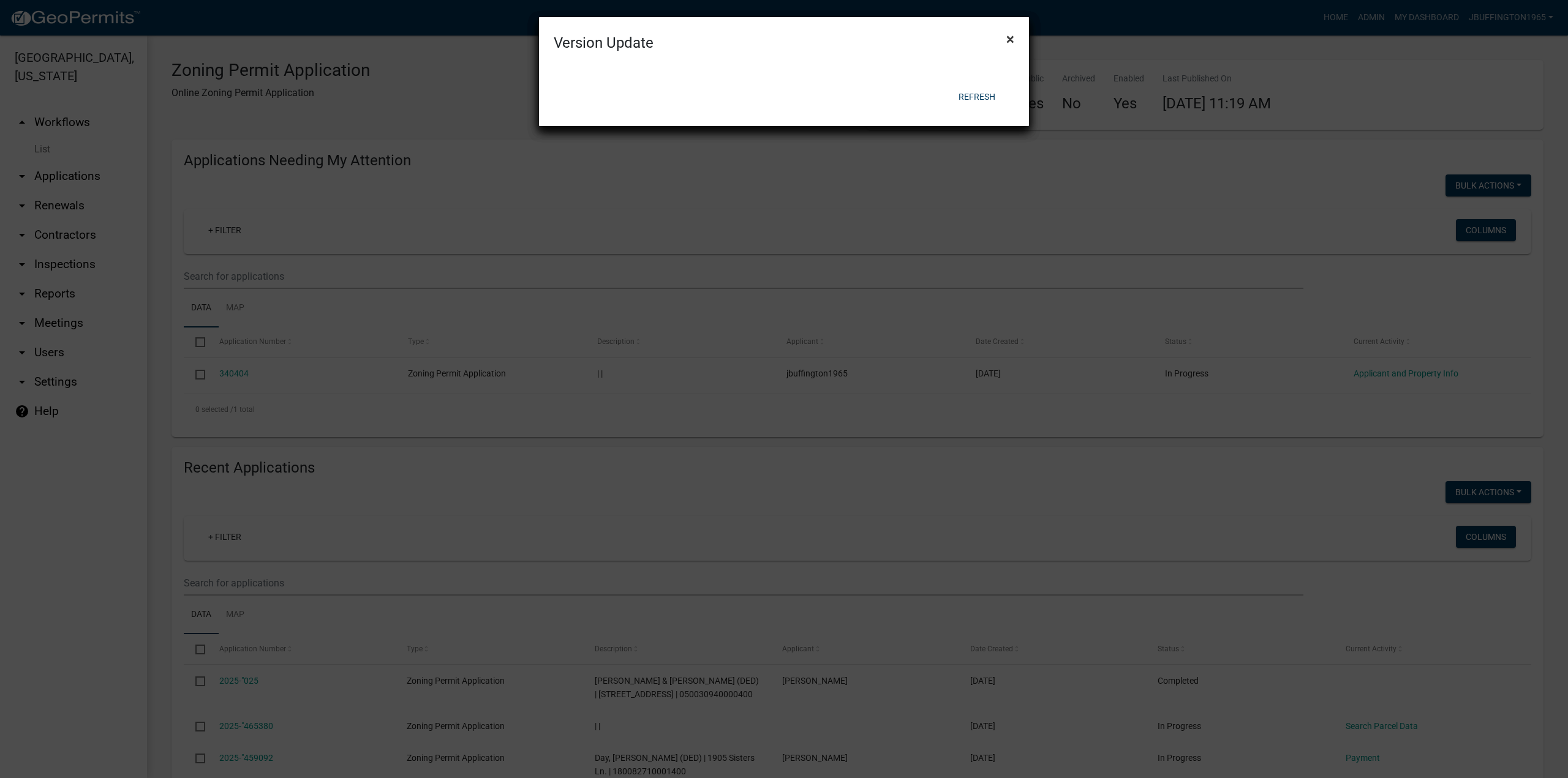
click at [1009, 38] on span "×" at bounding box center [1010, 39] width 8 height 17
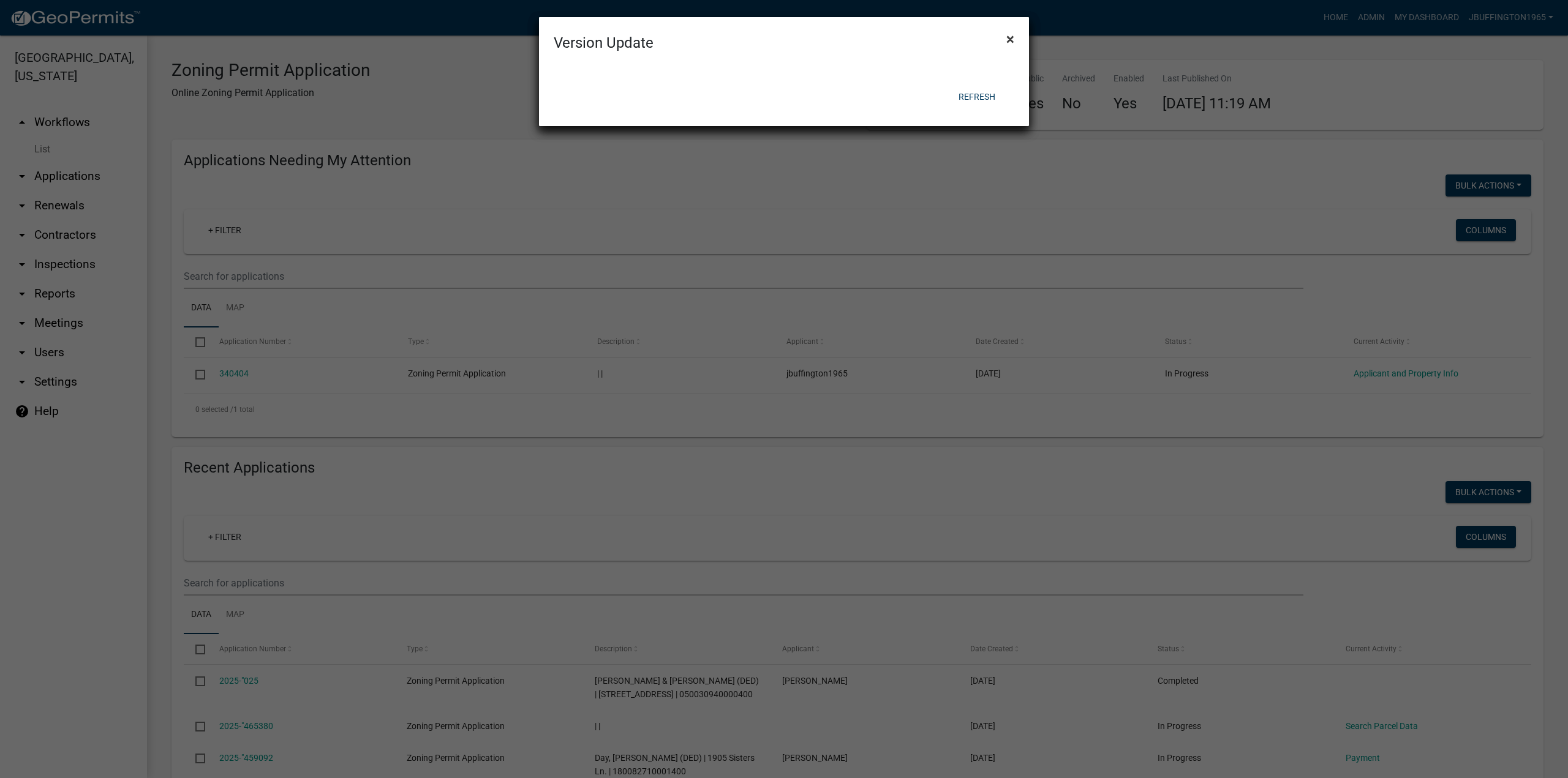
click at [1009, 38] on span "×" at bounding box center [1010, 39] width 8 height 17
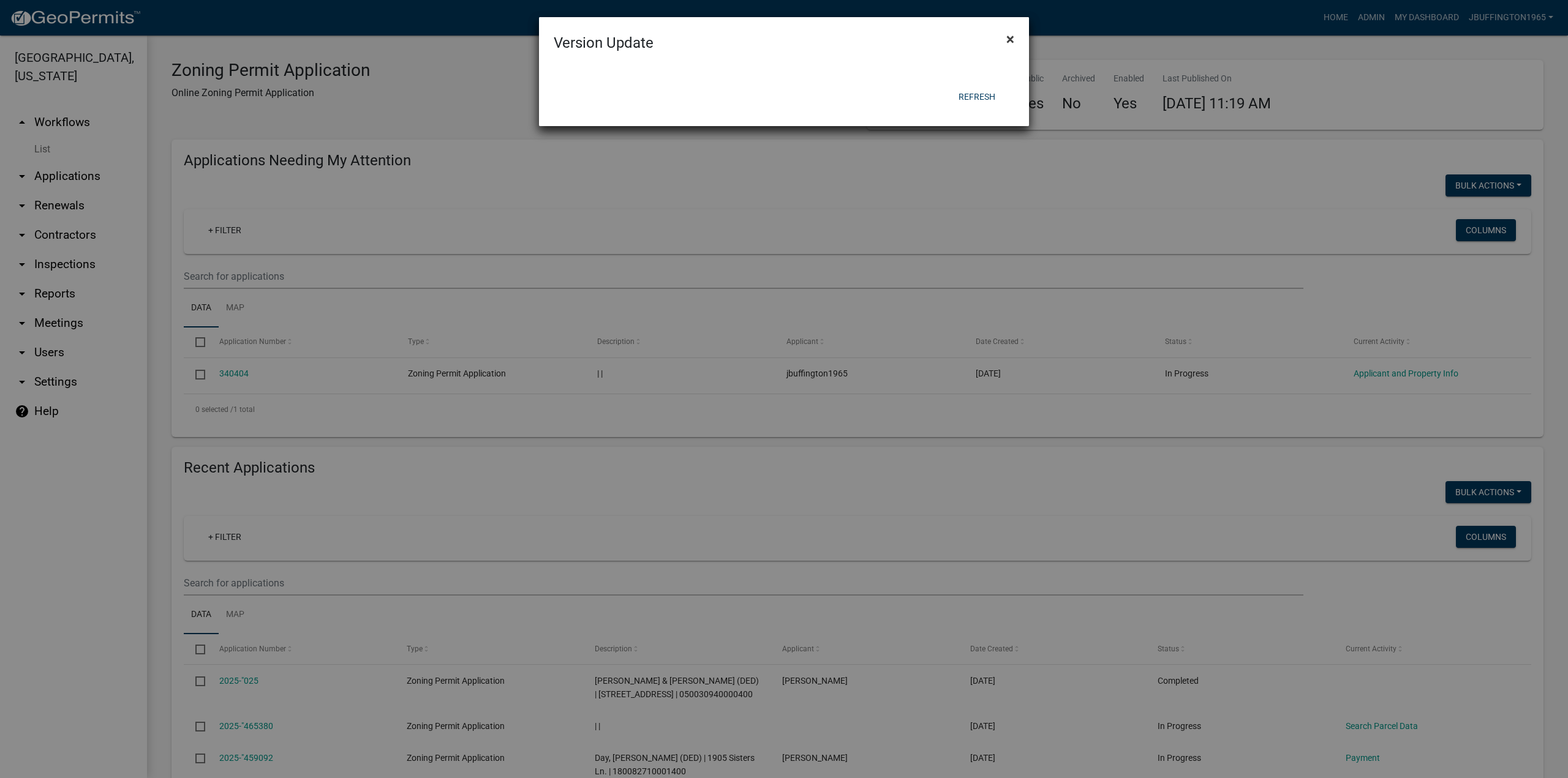
click at [1009, 38] on span "×" at bounding box center [1010, 39] width 8 height 17
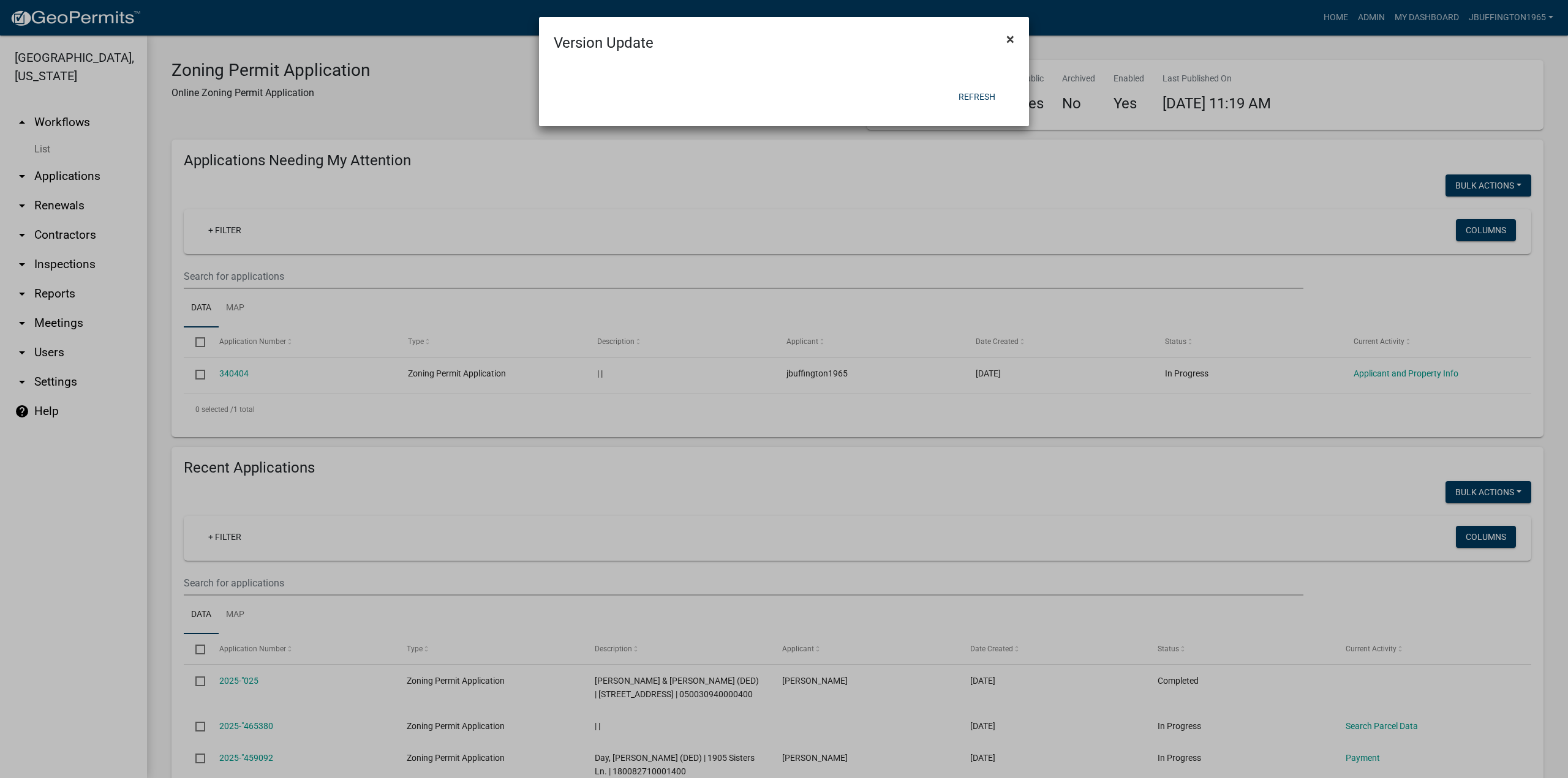
click at [1009, 38] on span "×" at bounding box center [1010, 39] width 8 height 17
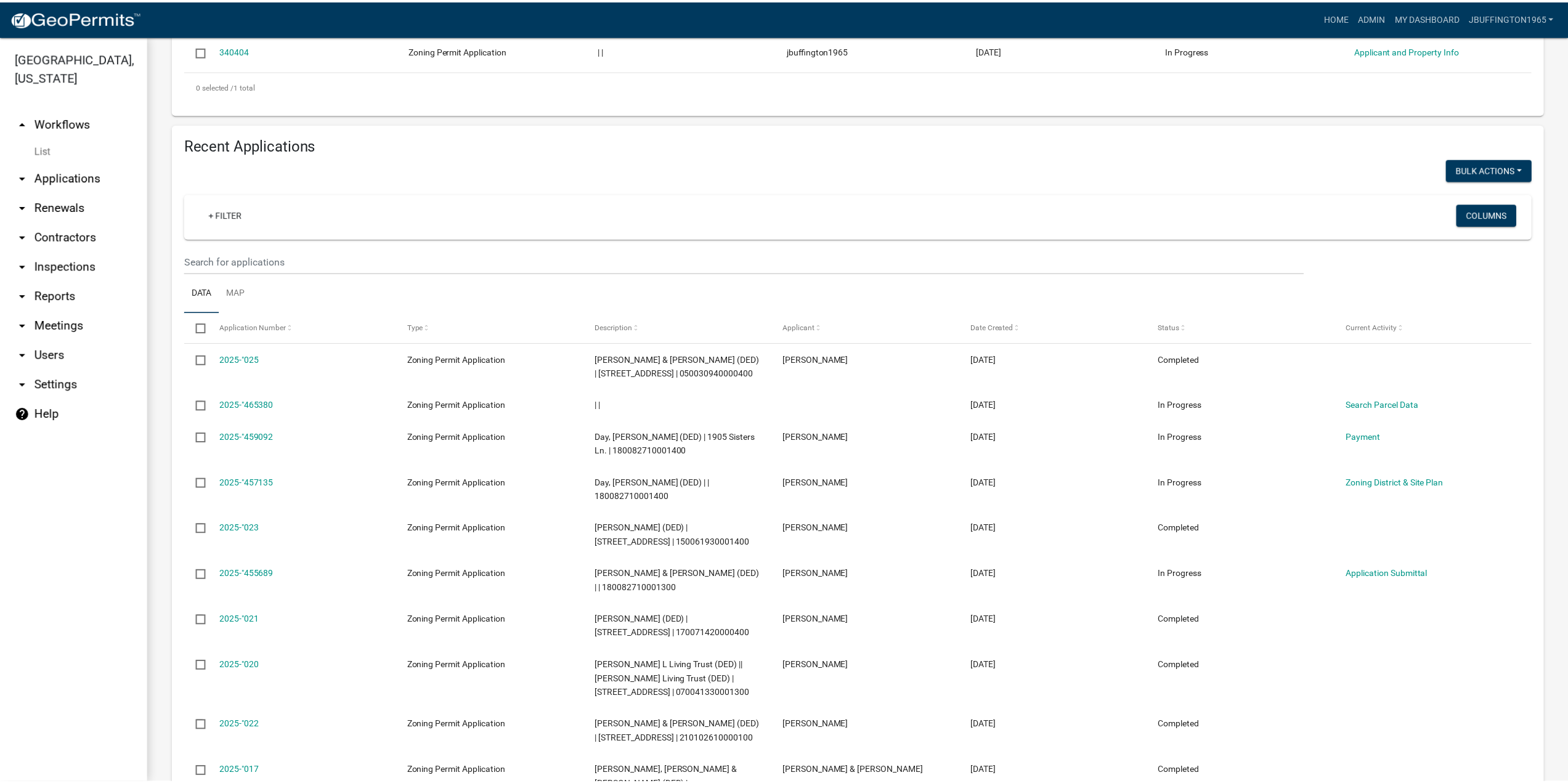
scroll to position [349, 0]
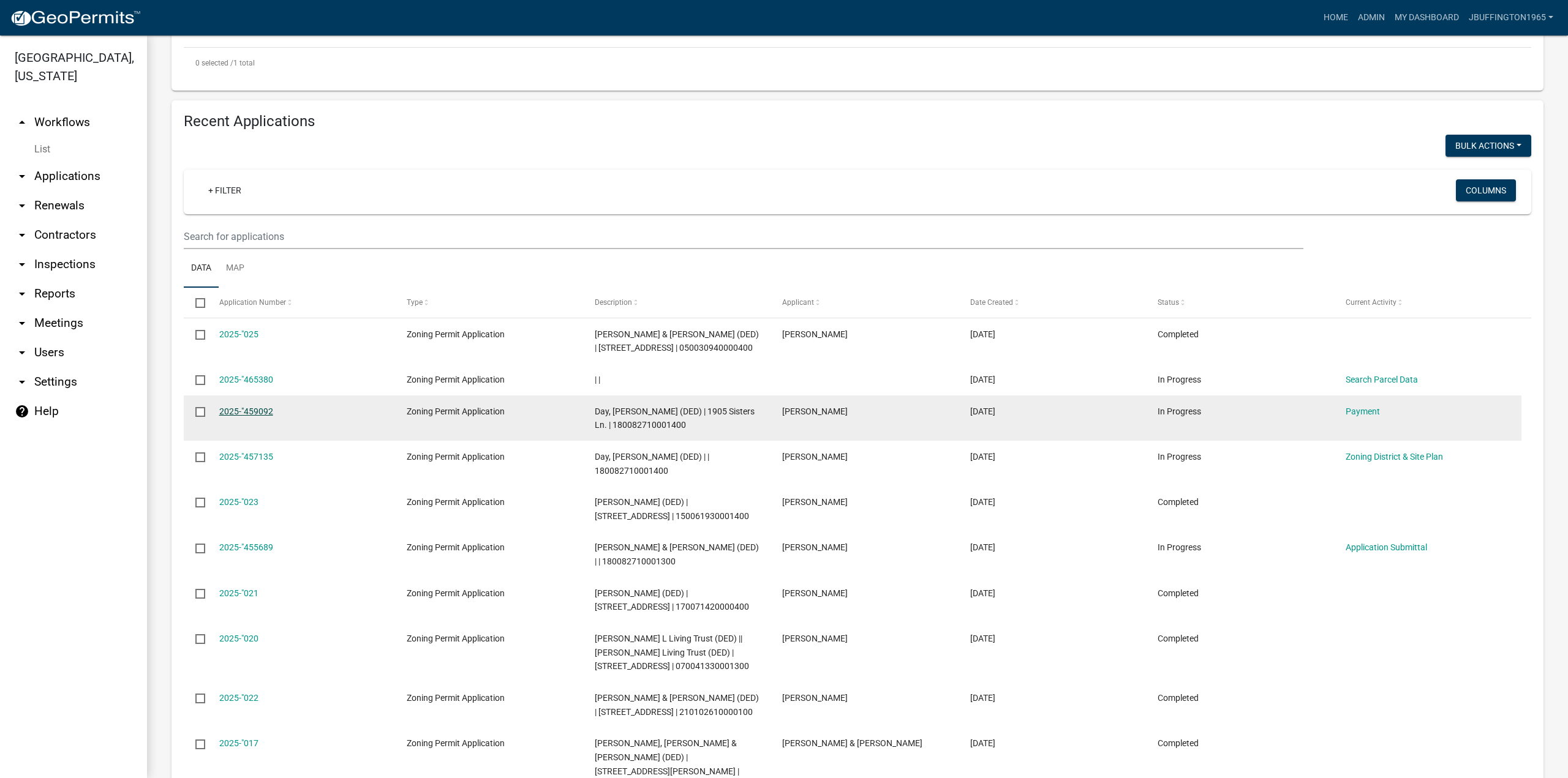
click at [236, 409] on link "2025-"459092" at bounding box center [246, 412] width 54 height 10
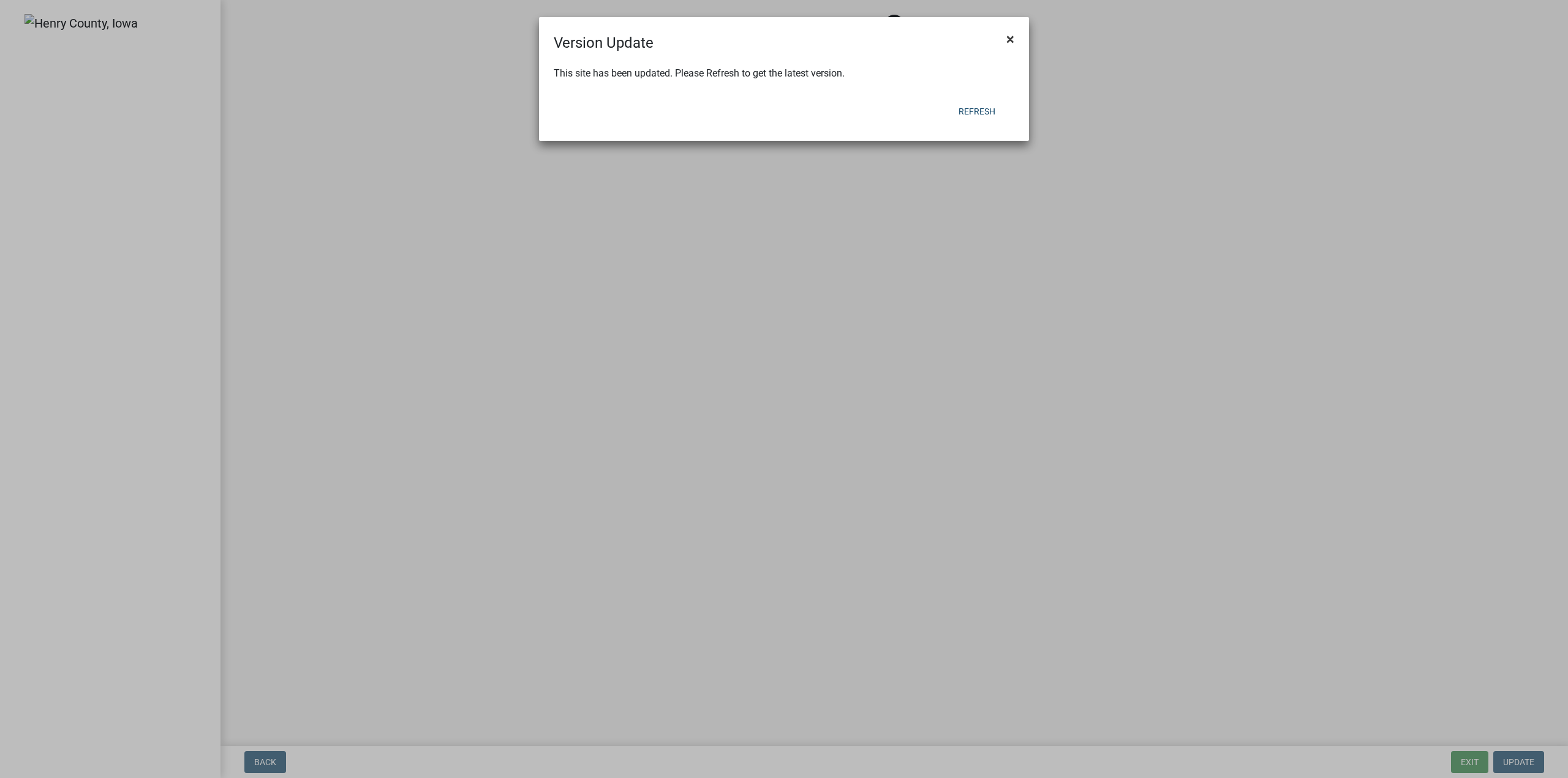
click at [1010, 38] on span "×" at bounding box center [1010, 39] width 8 height 17
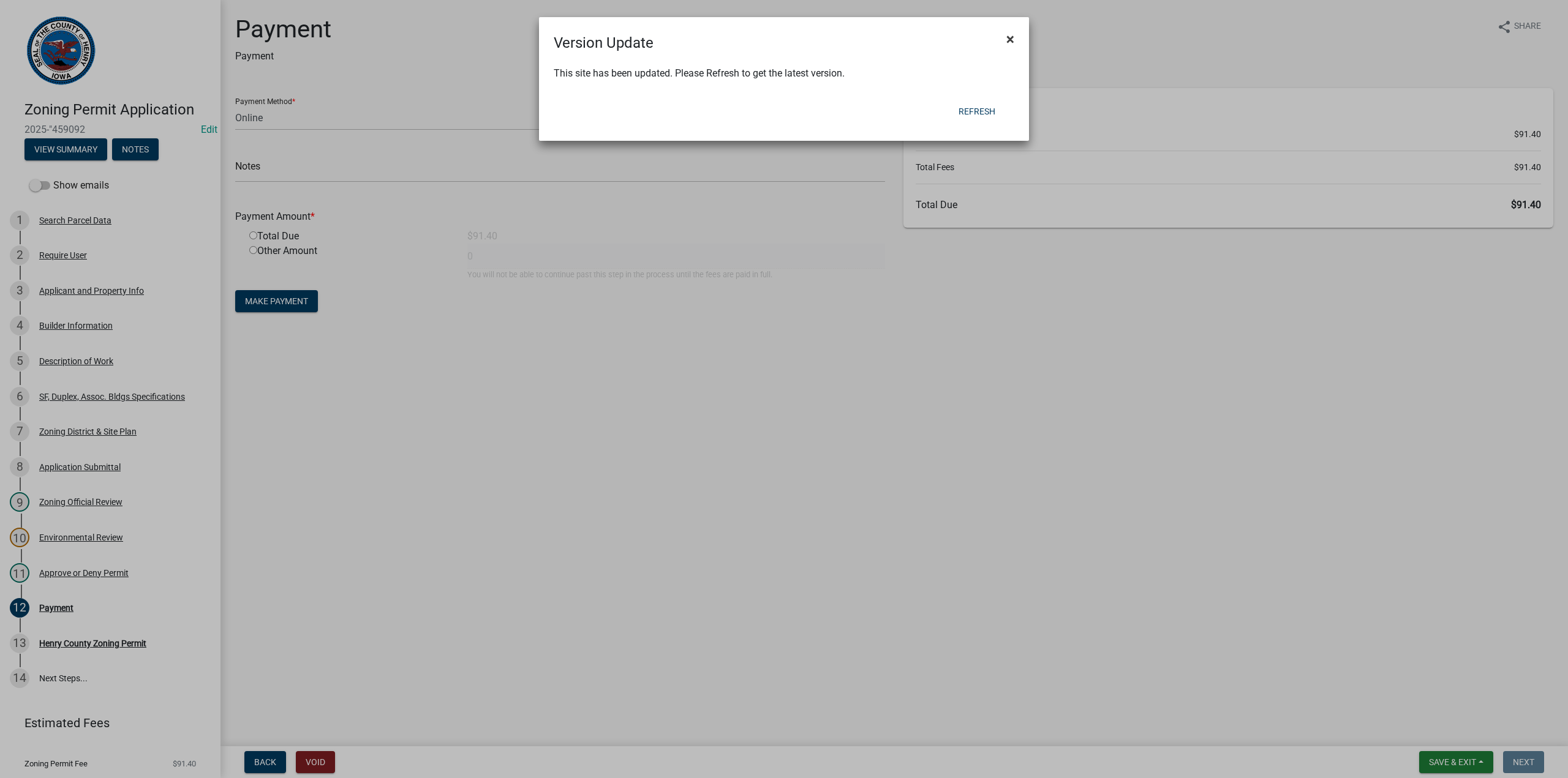
click at [1011, 37] on span "×" at bounding box center [1010, 39] width 8 height 17
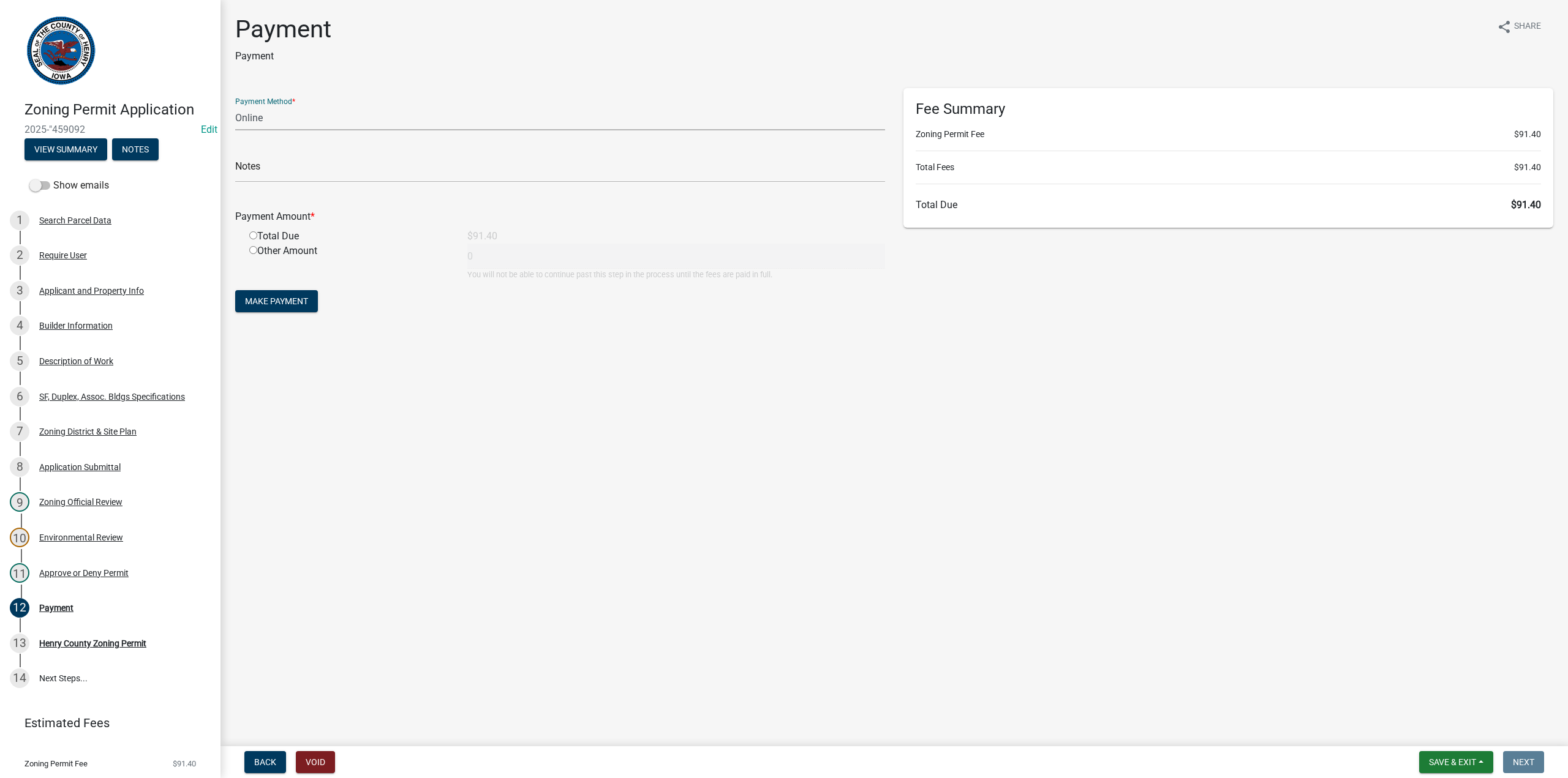
click at [256, 123] on select "Credit Card POS Check Cash Online" at bounding box center [560, 117] width 650 height 25
select select "1: 0"
click at [235, 105] on select "Credit Card POS Check Cash Online" at bounding box center [560, 117] width 650 height 25
click at [277, 162] on input "text" at bounding box center [560, 169] width 650 height 25
type input "1300"
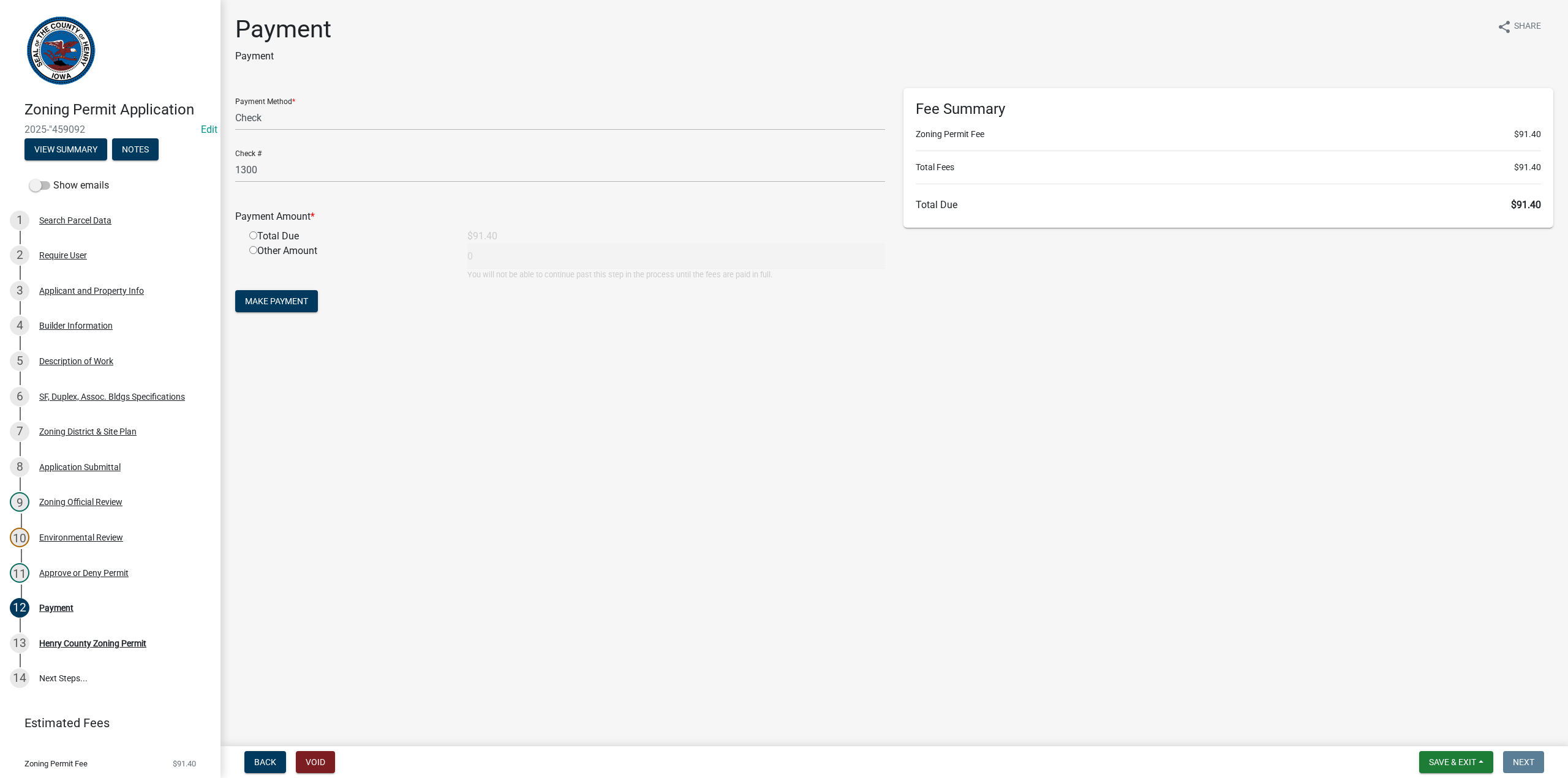
click at [256, 234] on input "radio" at bounding box center [253, 235] width 8 height 8
radio input "true"
type input "91.4"
click at [288, 300] on span "Make Payment" at bounding box center [277, 301] width 64 height 10
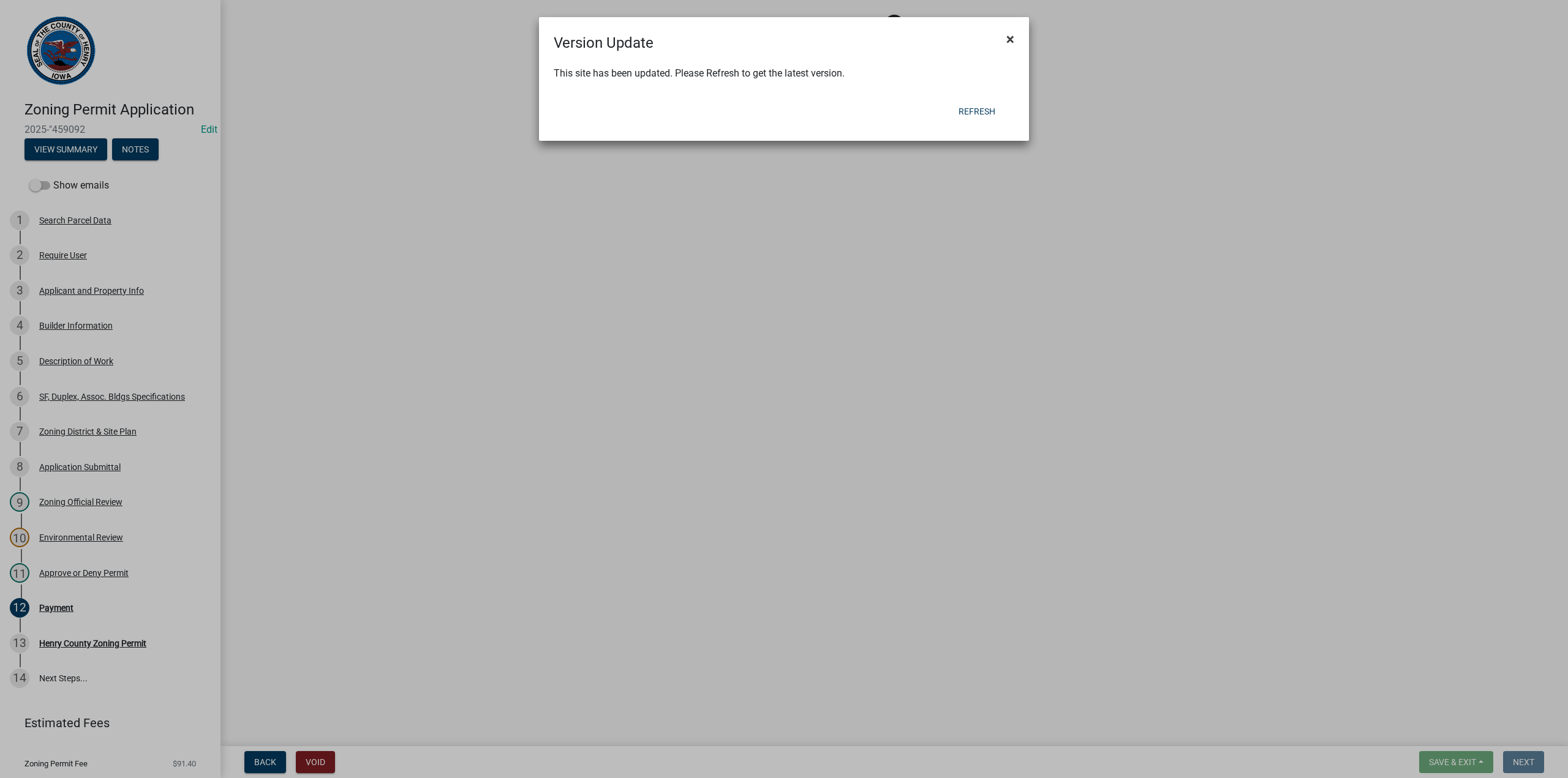
click at [1013, 41] on span "×" at bounding box center [1010, 39] width 8 height 17
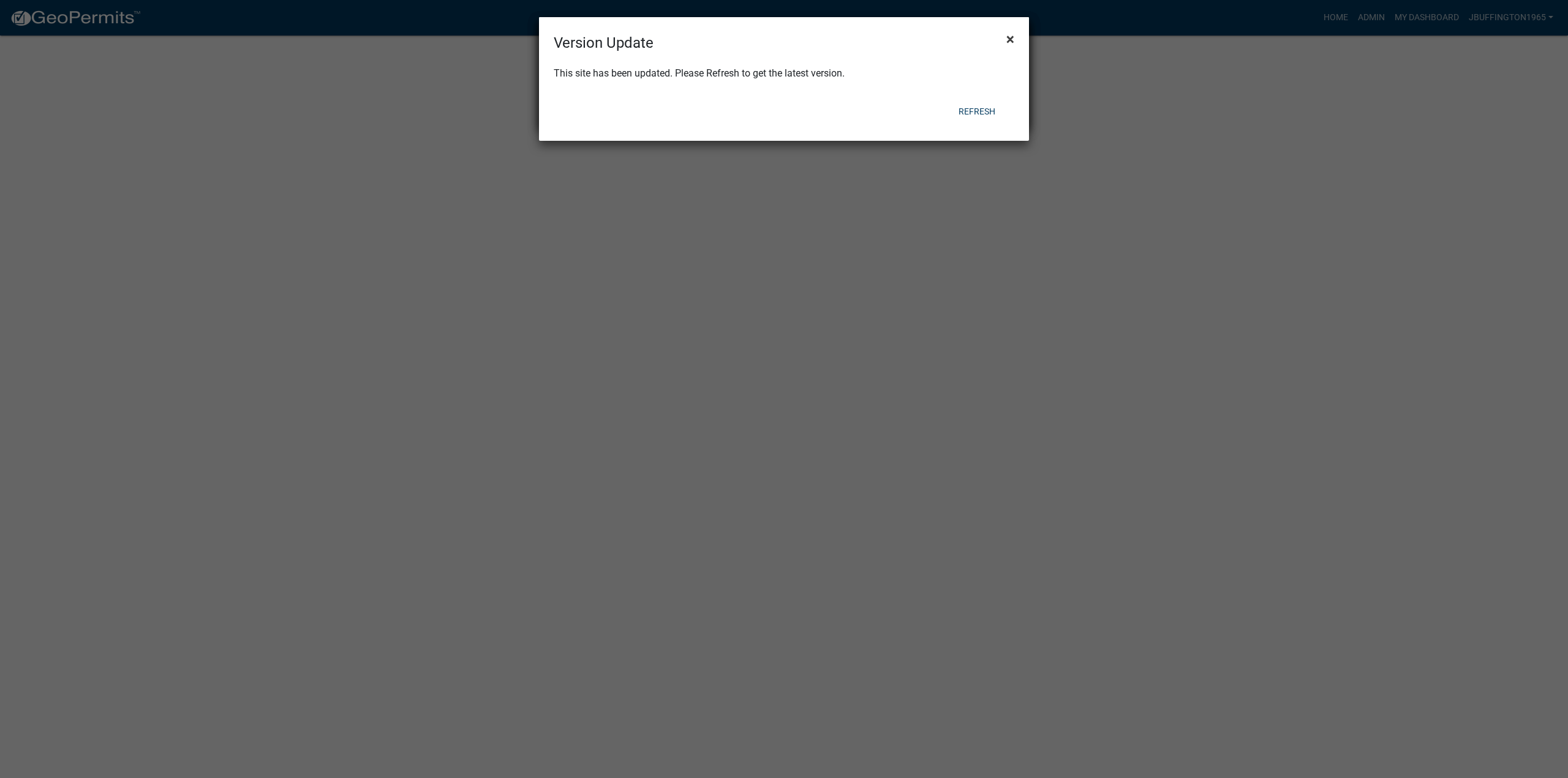
click at [1012, 40] on span "×" at bounding box center [1010, 39] width 8 height 17
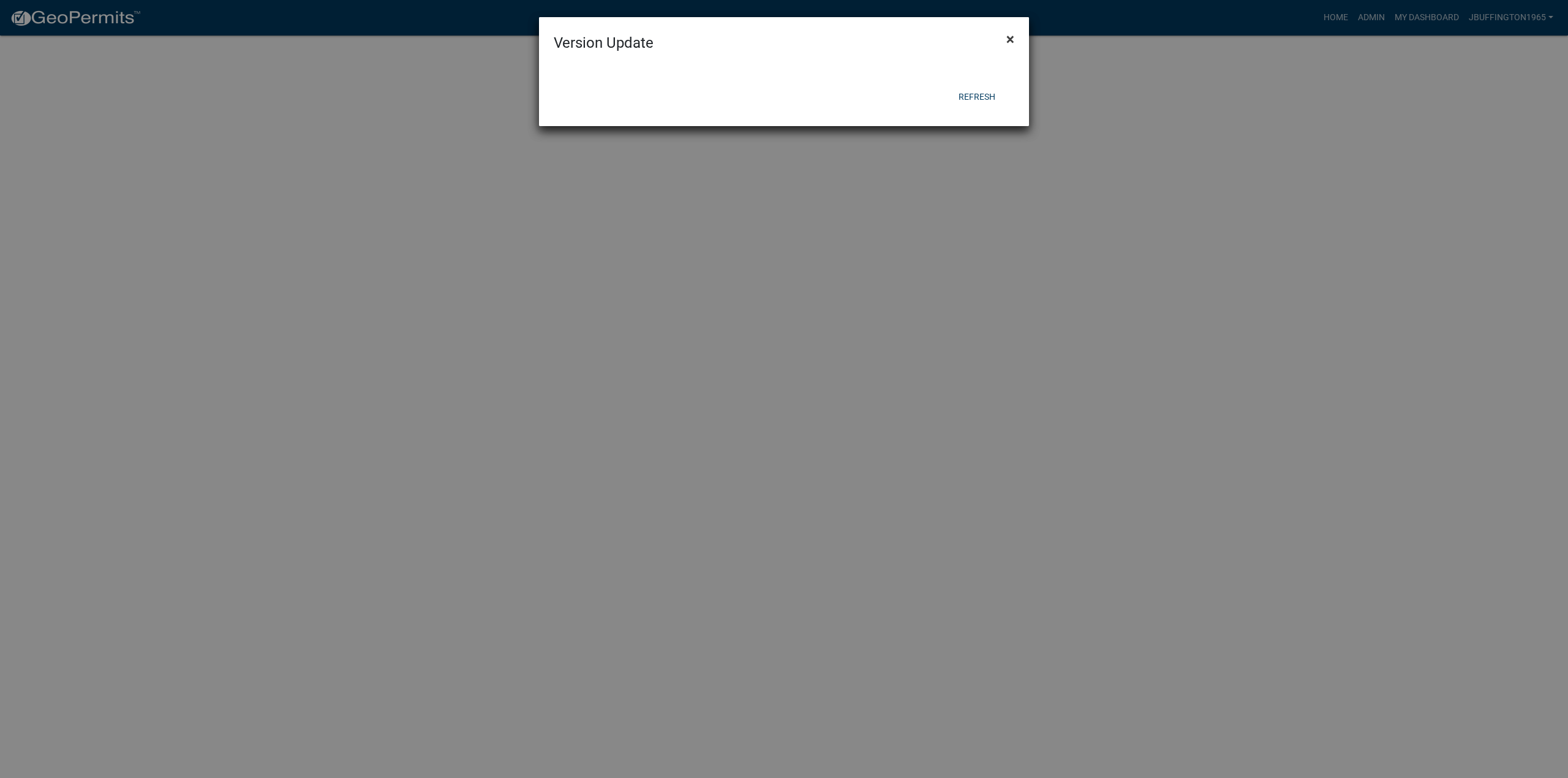
click at [1012, 40] on span "×" at bounding box center [1010, 39] width 8 height 17
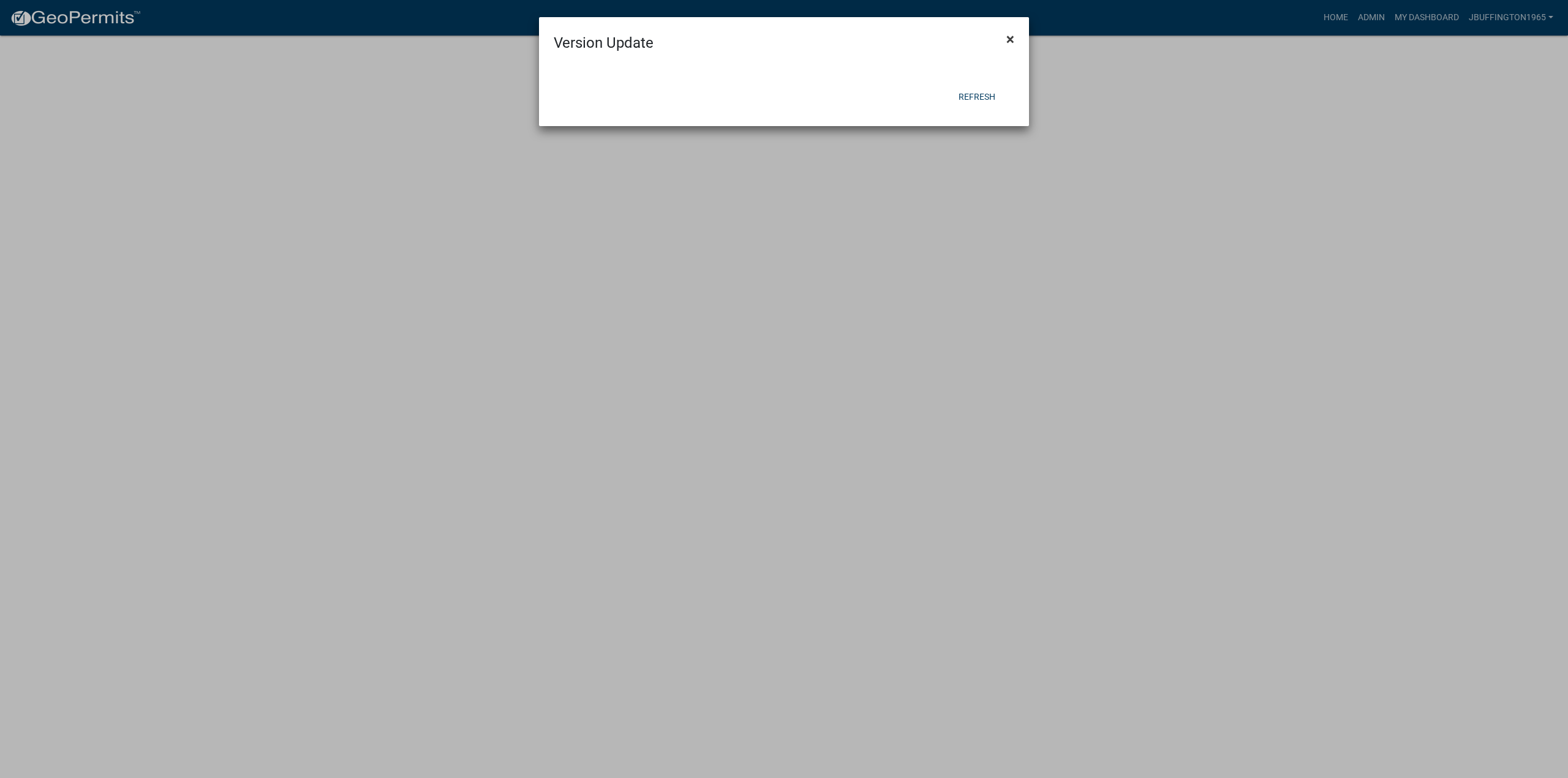
click at [1012, 40] on span "×" at bounding box center [1010, 39] width 8 height 17
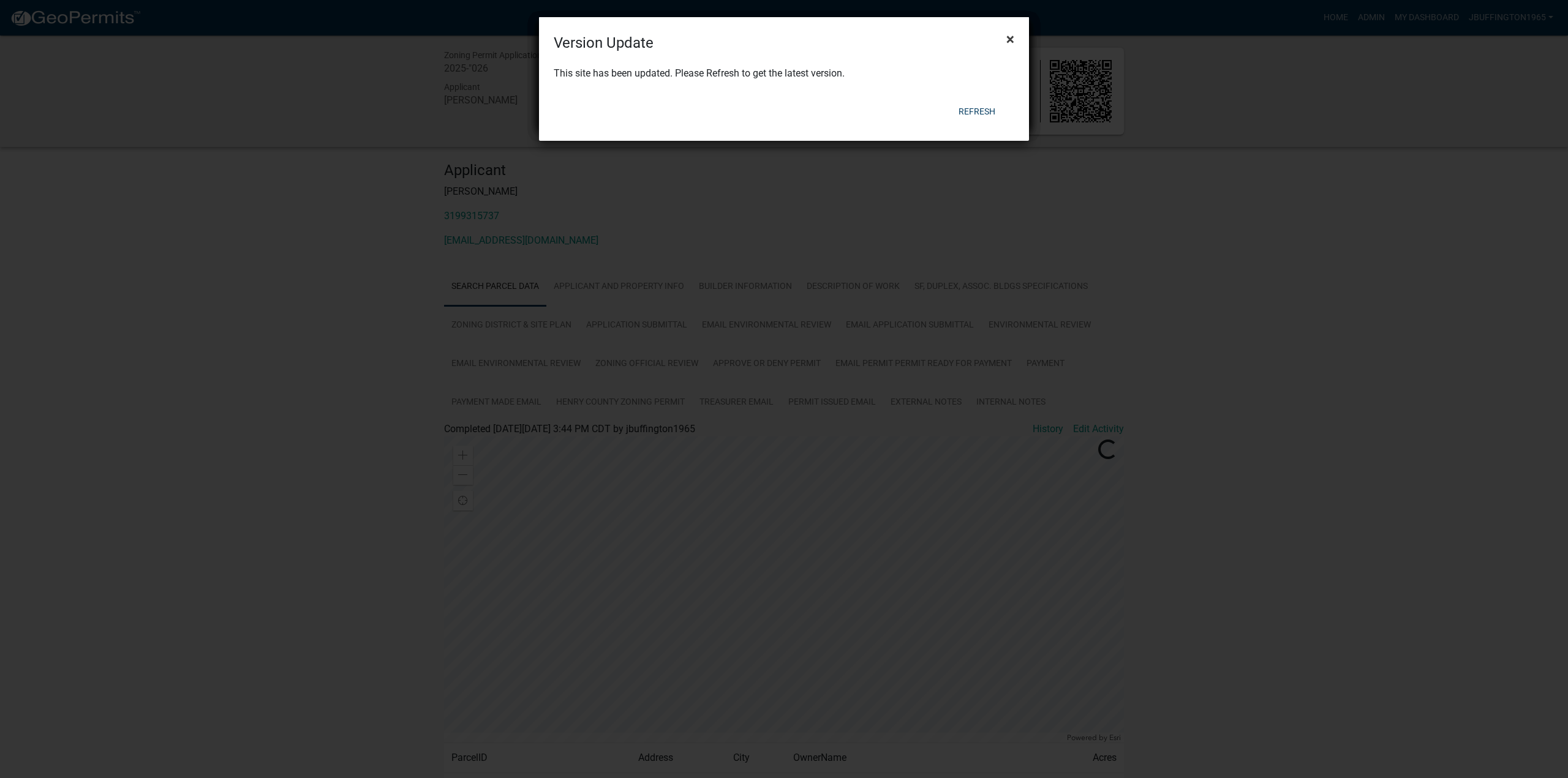
click at [1010, 36] on span "×" at bounding box center [1010, 39] width 8 height 17
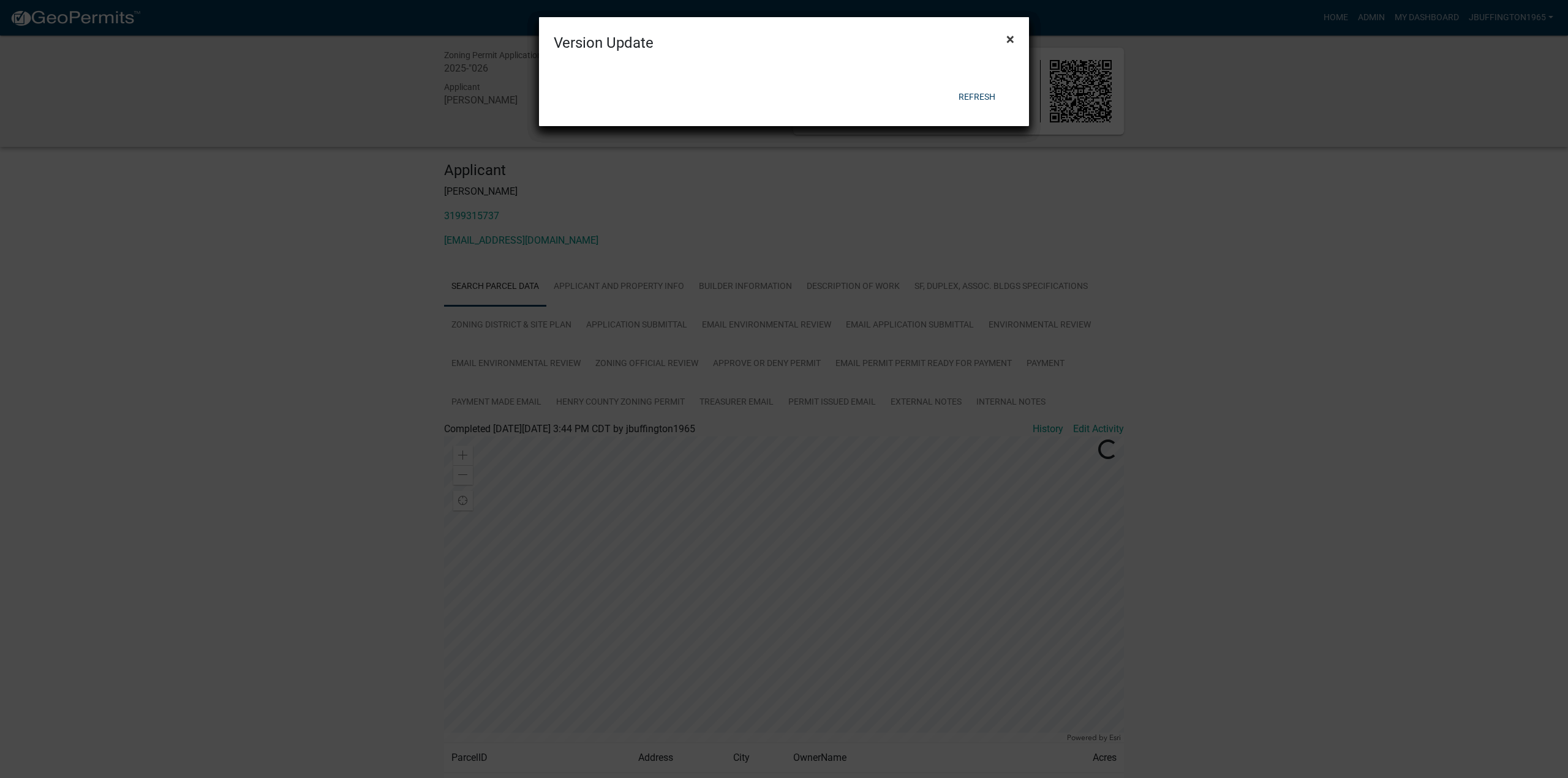
click at [1010, 36] on span "×" at bounding box center [1010, 39] width 8 height 17
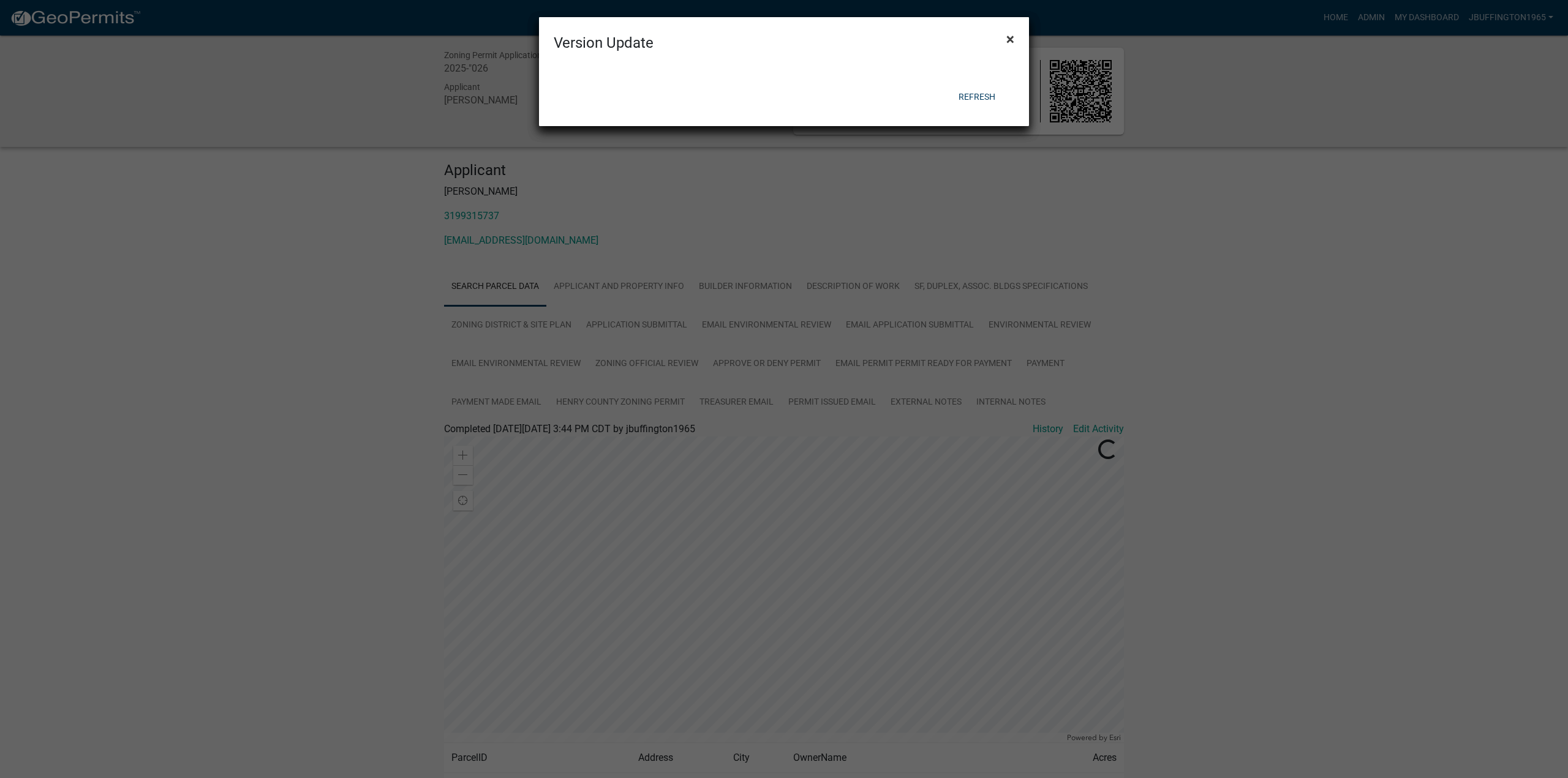
click at [1010, 36] on span "×" at bounding box center [1010, 39] width 8 height 17
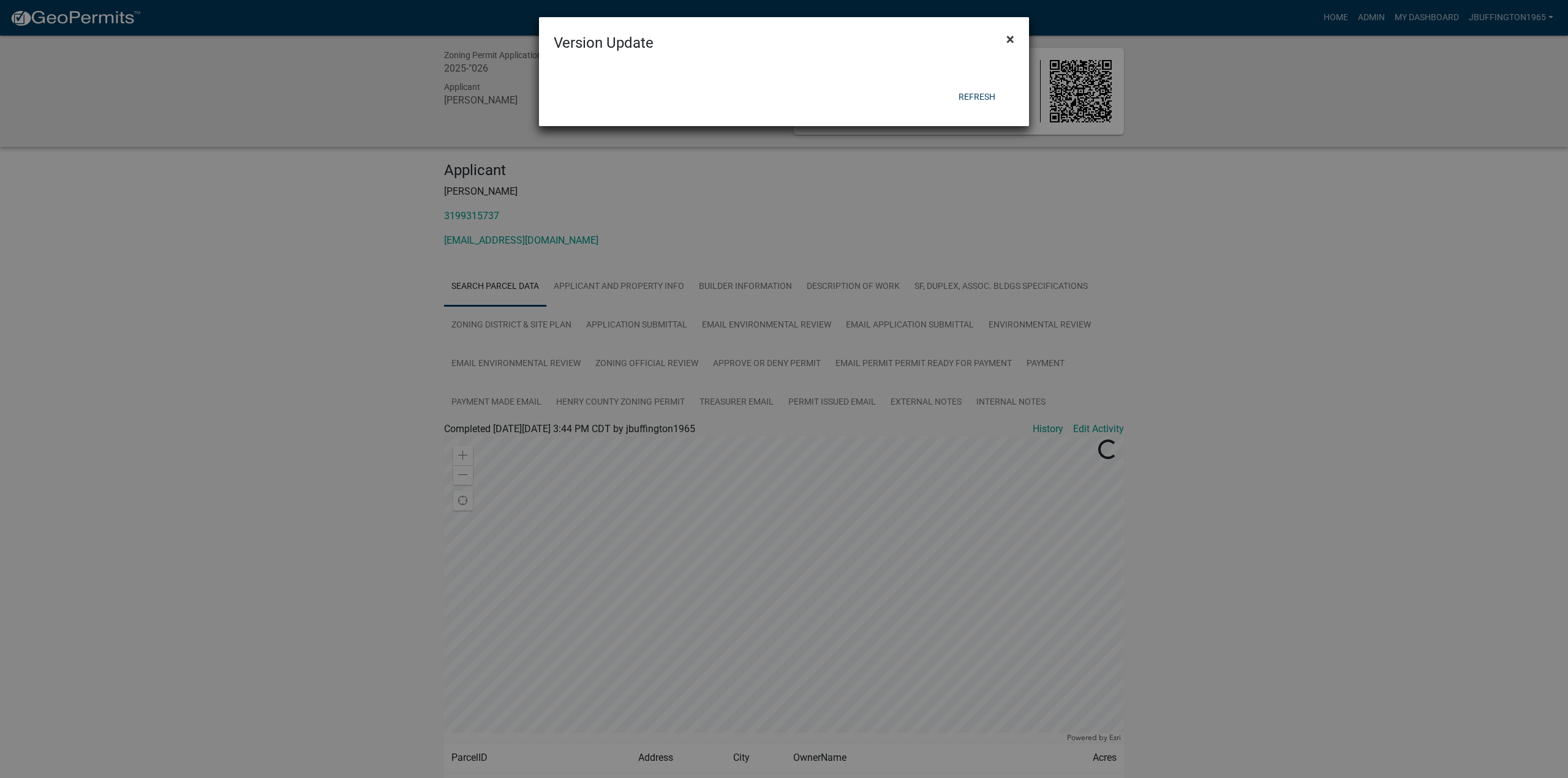
click at [1010, 36] on span "×" at bounding box center [1010, 39] width 8 height 17
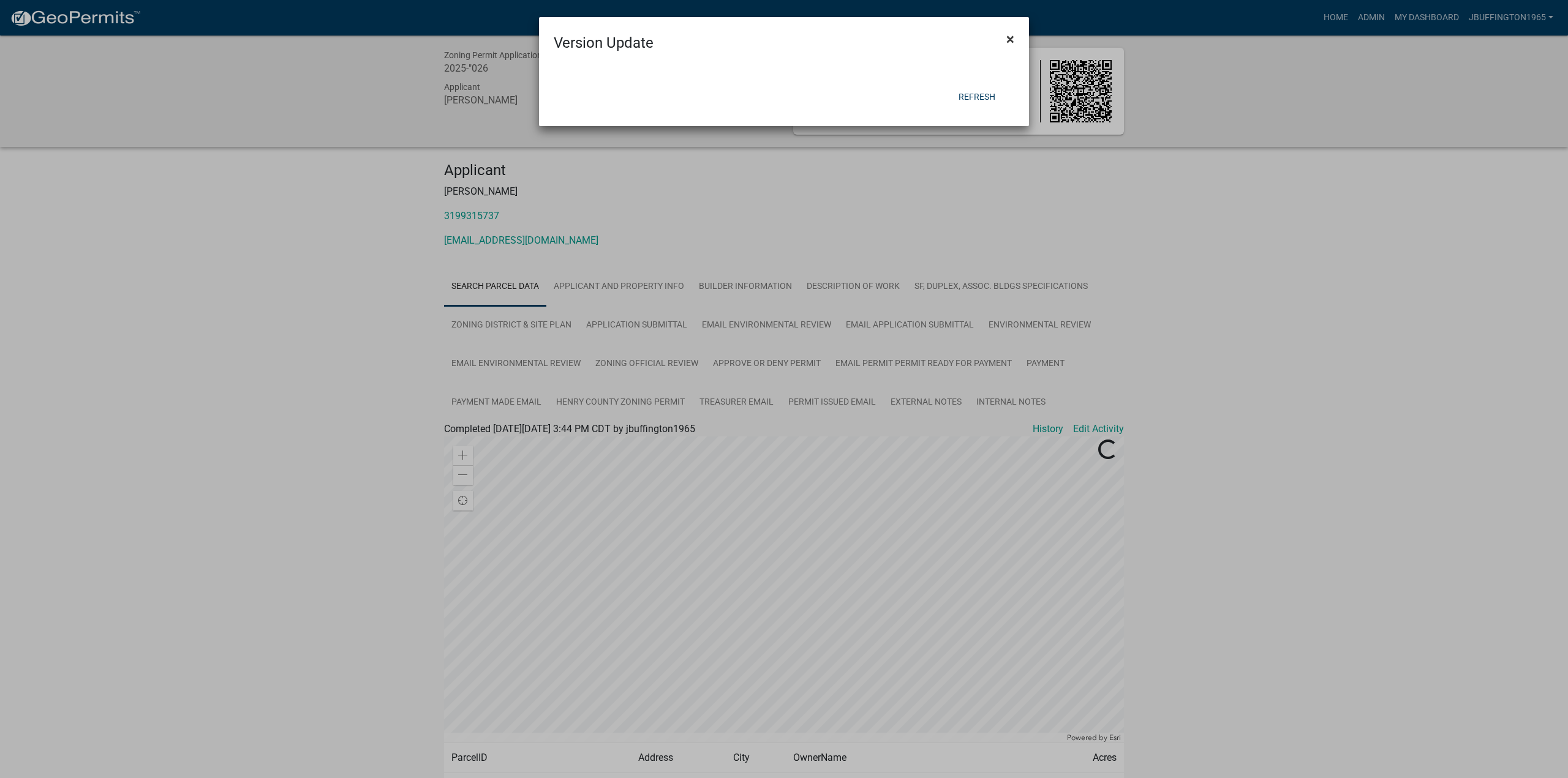
click at [1010, 36] on span "×" at bounding box center [1010, 39] width 8 height 17
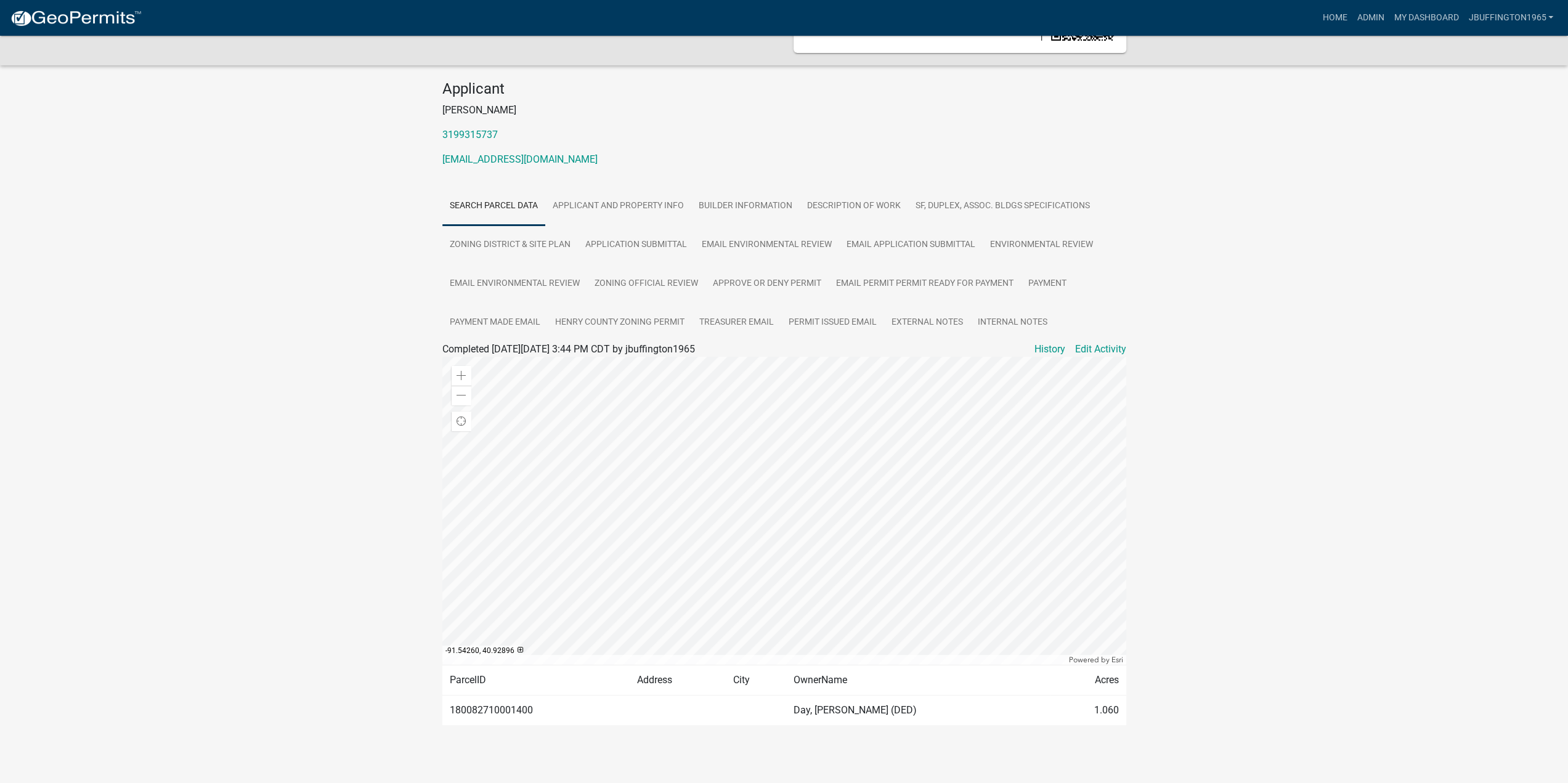
scroll to position [86, 0]
